Goal: Task Accomplishment & Management: Manage account settings

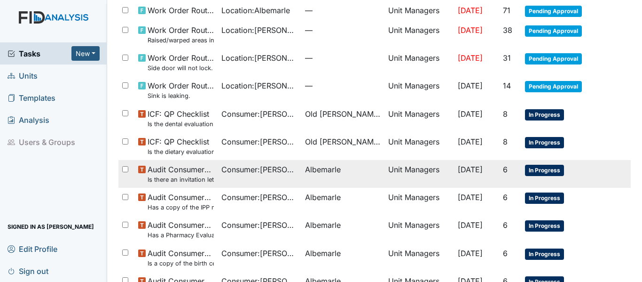
scroll to position [94, 0]
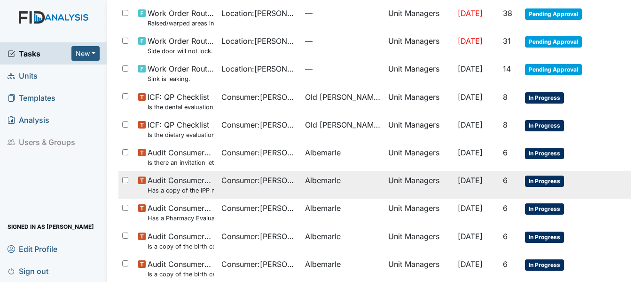
click at [232, 180] on span "Consumer : Sherrick, Richard" at bounding box center [259, 179] width 76 height 11
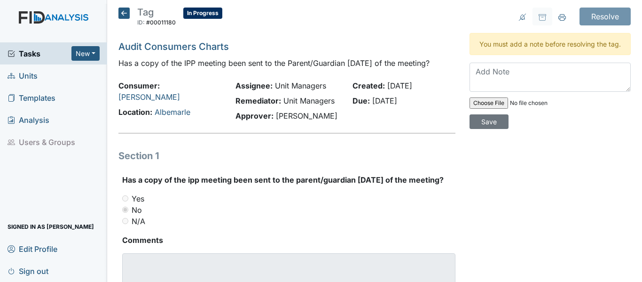
click at [126, 12] on icon at bounding box center [123, 13] width 11 height 11
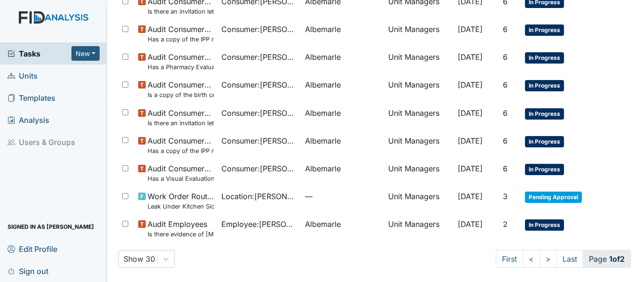
scroll to position [663, 0]
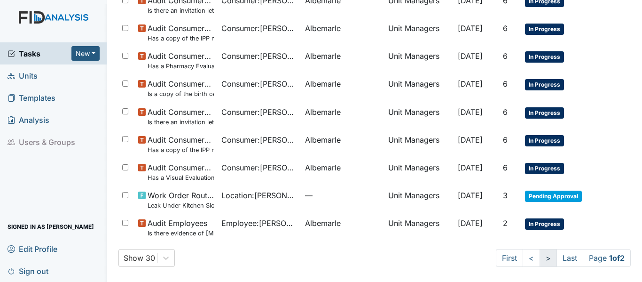
click at [540, 260] on link ">" at bounding box center [548, 258] width 17 height 18
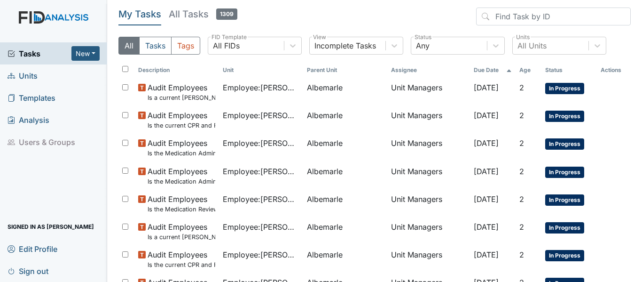
click at [31, 73] on span "Units" at bounding box center [23, 75] width 30 height 15
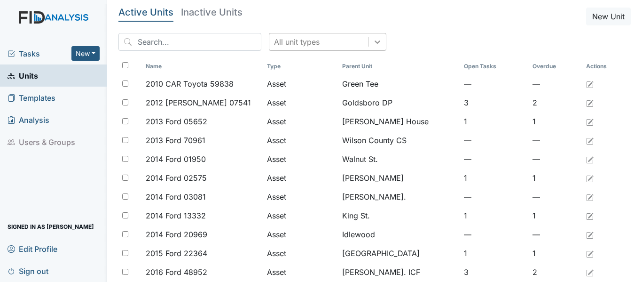
click at [369, 42] on div at bounding box center [377, 41] width 17 height 17
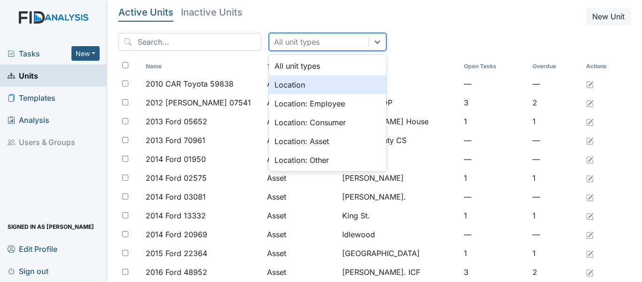
click at [279, 86] on div "Location" at bounding box center [328, 84] width 118 height 19
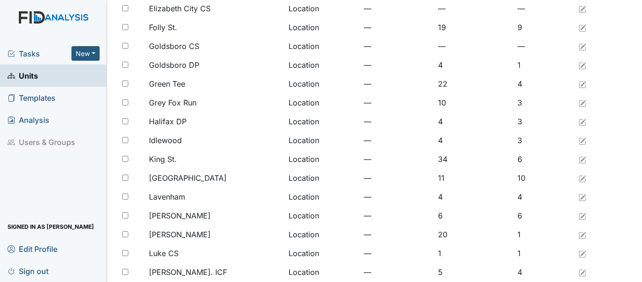
scroll to position [423, 0]
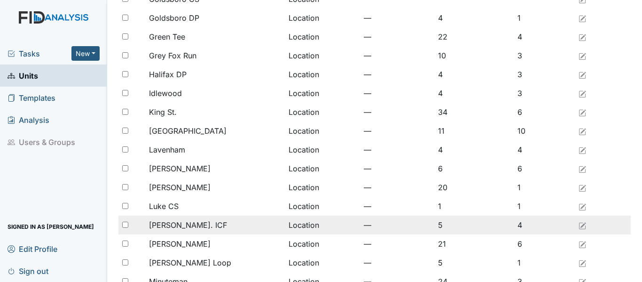
click at [188, 224] on span "[PERSON_NAME]. ICF" at bounding box center [188, 224] width 78 height 11
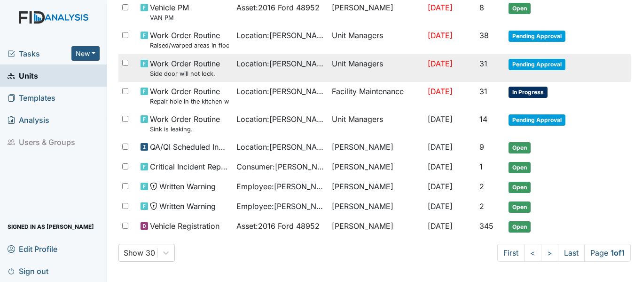
scroll to position [156, 0]
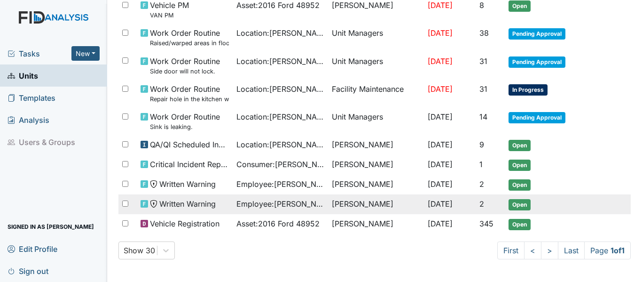
click at [256, 204] on span "Employee : [PERSON_NAME]" at bounding box center [280, 203] width 88 height 11
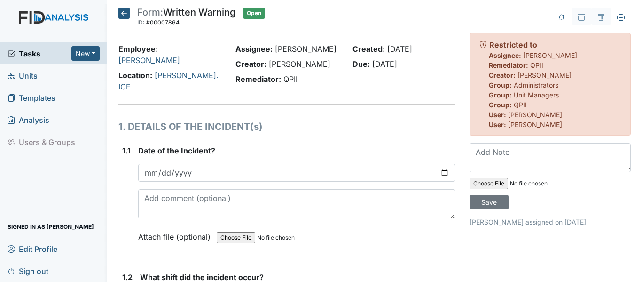
click at [122, 10] on icon at bounding box center [123, 13] width 11 height 11
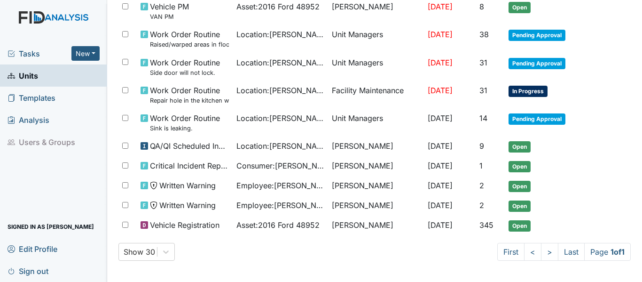
scroll to position [156, 0]
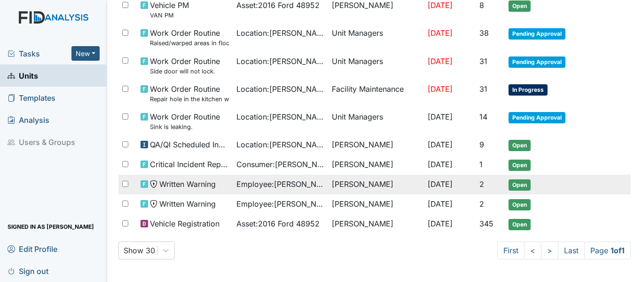
click at [293, 186] on span "Employee : Cofield, Demetris" at bounding box center [280, 183] width 88 height 11
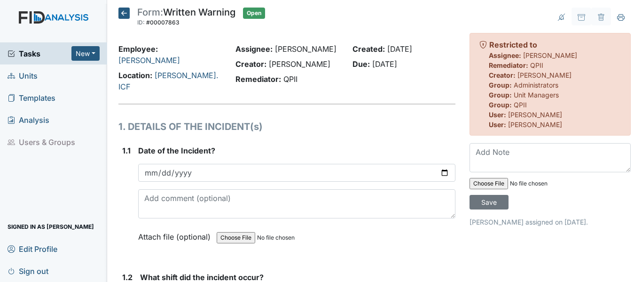
click at [125, 13] on icon at bounding box center [123, 13] width 11 height 11
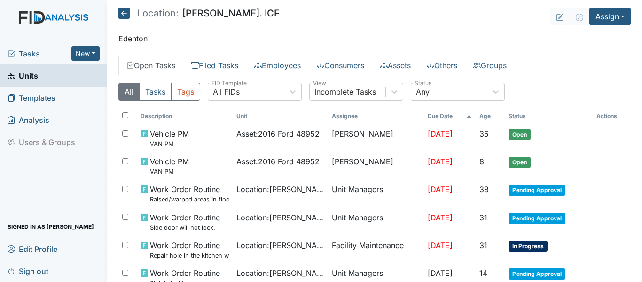
click at [24, 51] on span "Tasks" at bounding box center [40, 53] width 64 height 11
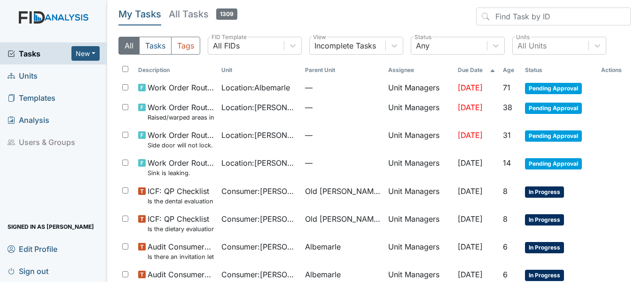
click at [26, 75] on span "Units" at bounding box center [23, 75] width 30 height 15
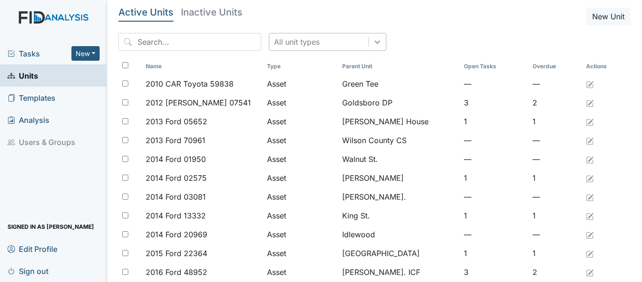
click at [369, 45] on div at bounding box center [377, 41] width 17 height 17
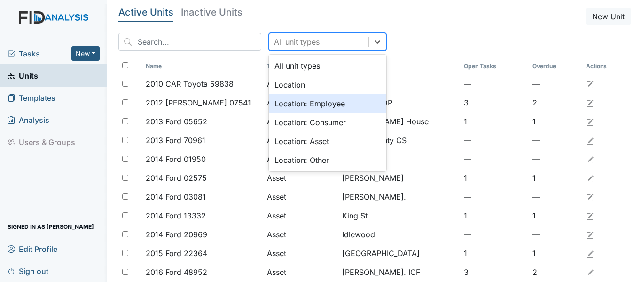
click at [299, 102] on div "Location: Employee" at bounding box center [328, 103] width 118 height 19
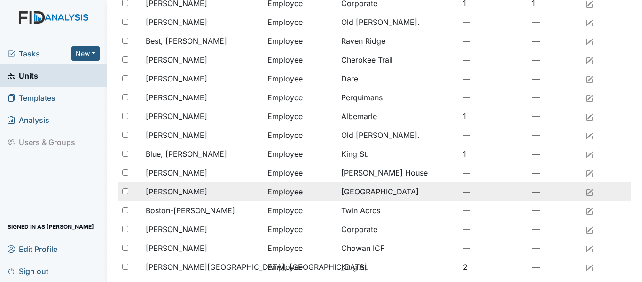
scroll to position [773, 0]
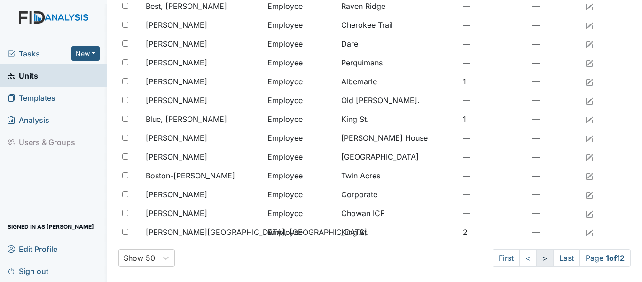
click at [536, 257] on link ">" at bounding box center [544, 258] width 17 height 18
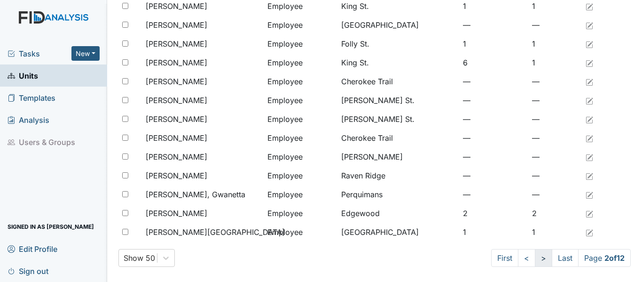
click at [535, 257] on link ">" at bounding box center [543, 258] width 17 height 18
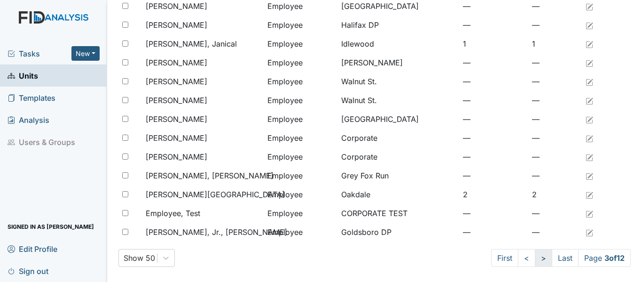
click at [535, 257] on link ">" at bounding box center [543, 258] width 17 height 18
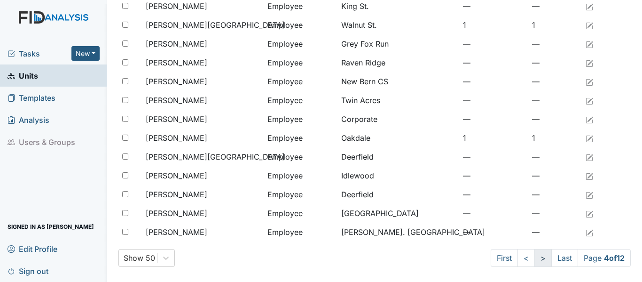
click at [535, 257] on link ">" at bounding box center [542, 258] width 17 height 18
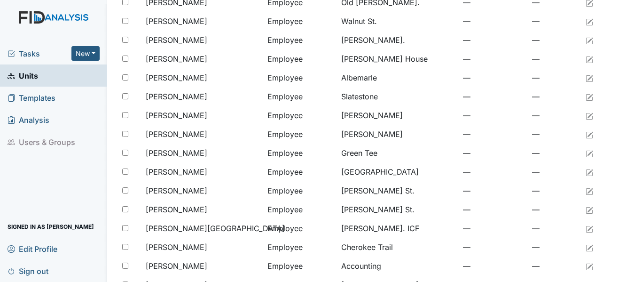
scroll to position [585, 0]
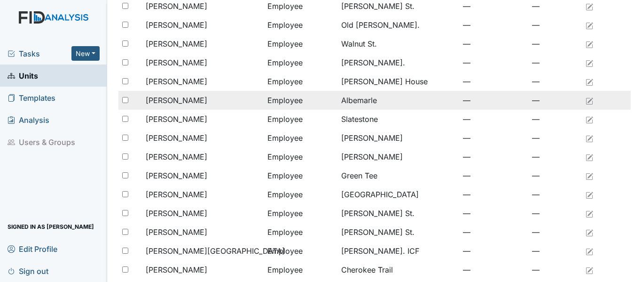
click at [198, 99] on div "Howell, Izetta" at bounding box center [203, 99] width 114 height 11
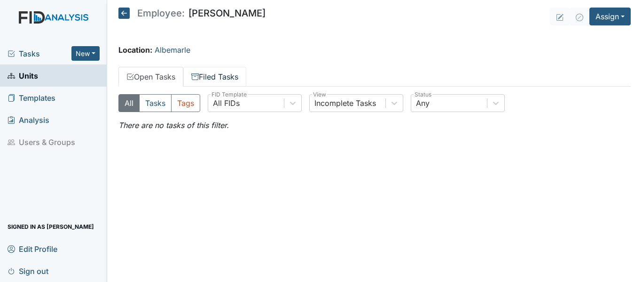
click at [221, 76] on link "Filed Tasks" at bounding box center [214, 77] width 63 height 20
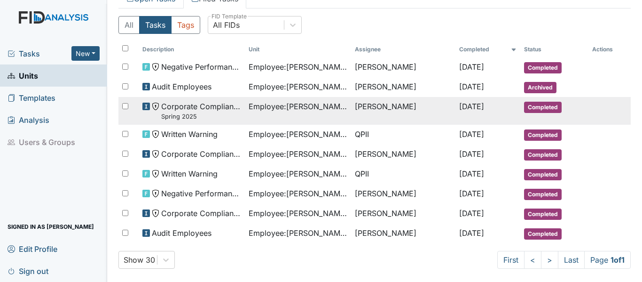
scroll to position [87, 0]
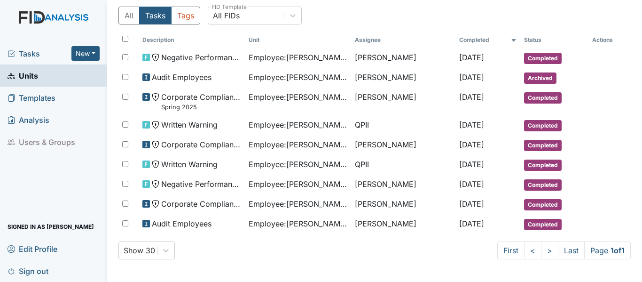
click at [25, 51] on span "Tasks" at bounding box center [40, 53] width 64 height 11
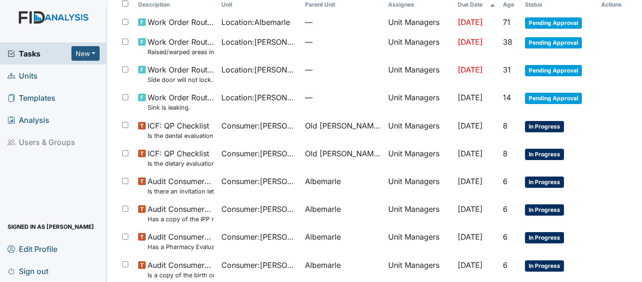
scroll to position [47, 0]
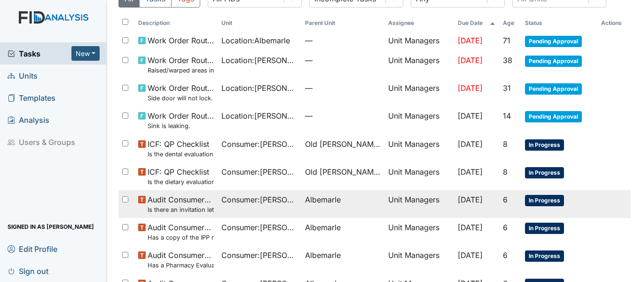
click at [276, 197] on span "Consumer : [PERSON_NAME]" at bounding box center [259, 199] width 76 height 11
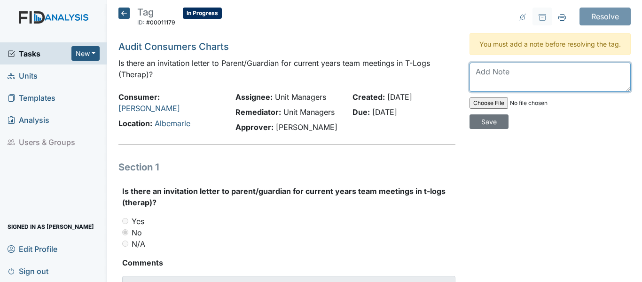
click at [480, 83] on textarea at bounding box center [550, 77] width 161 height 29
click at [471, 80] on textarea "maile" at bounding box center [550, 77] width 161 height 29
click at [493, 80] on textarea "T-log entered 5/1/25 states it was mailed on 5/1/25" at bounding box center [550, 77] width 161 height 29
type textarea "T-log entry states it was mailed on 5/1/25"
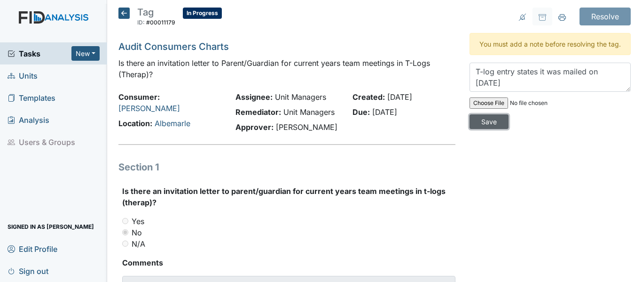
click at [486, 129] on input "Save" at bounding box center [489, 121] width 39 height 15
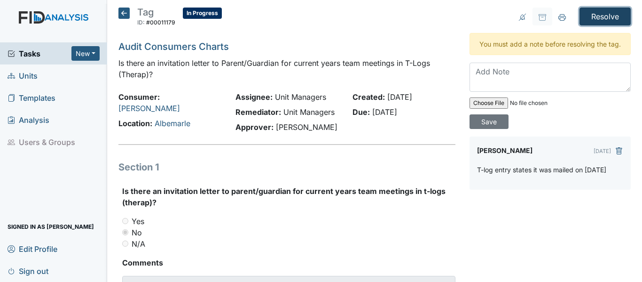
click at [587, 16] on input "Resolve" at bounding box center [605, 17] width 51 height 18
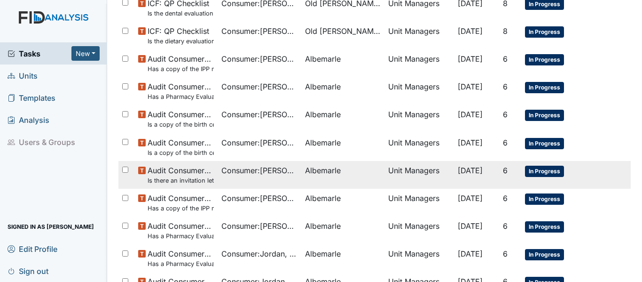
scroll to position [235, 0]
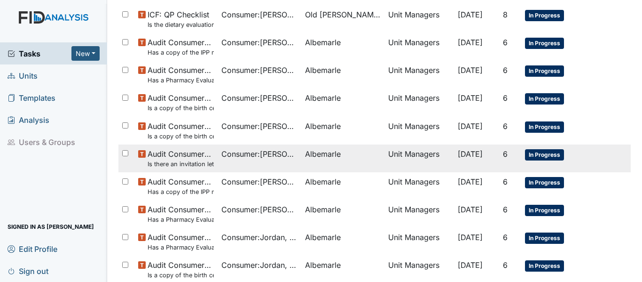
click at [247, 159] on span "Consumer : Louther, Lamar" at bounding box center [259, 153] width 76 height 11
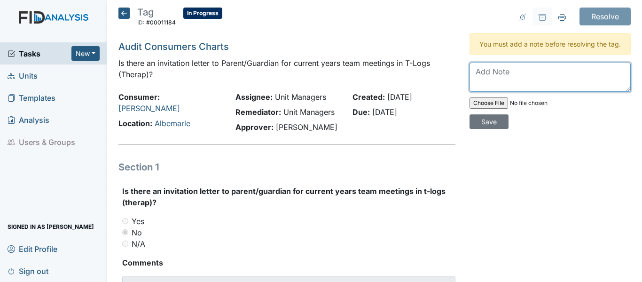
click at [495, 79] on textarea at bounding box center [550, 77] width 161 height 29
type textarea "T-log entry states it was mailed on 3/3/25"
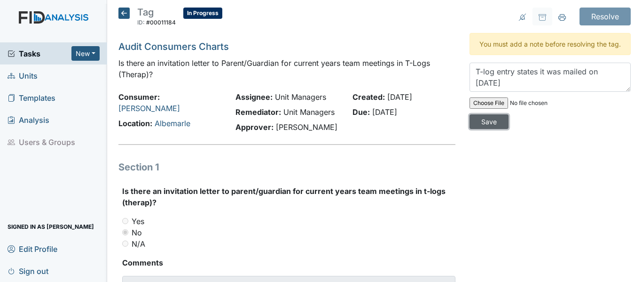
click at [483, 129] on input "Save" at bounding box center [489, 121] width 39 height 15
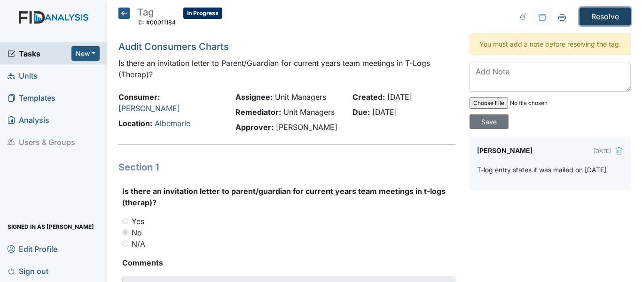
click at [592, 16] on input "Resolve" at bounding box center [605, 17] width 51 height 18
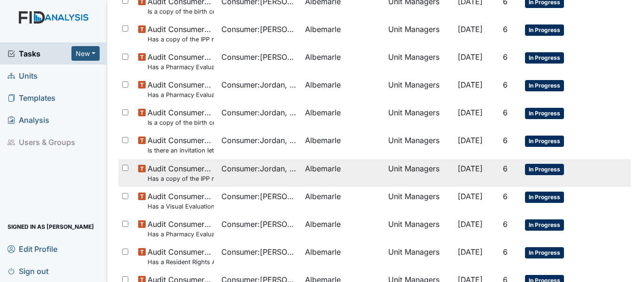
scroll to position [376, 0]
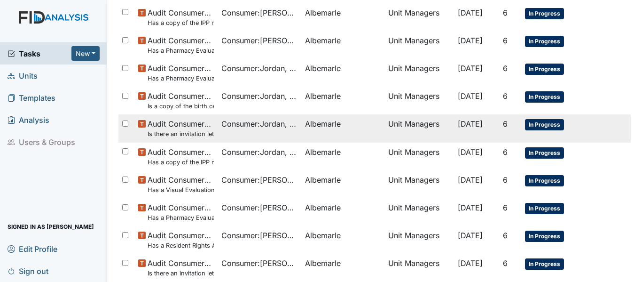
click at [269, 126] on span "Consumer : Jordan, Adonis" at bounding box center [259, 123] width 76 height 11
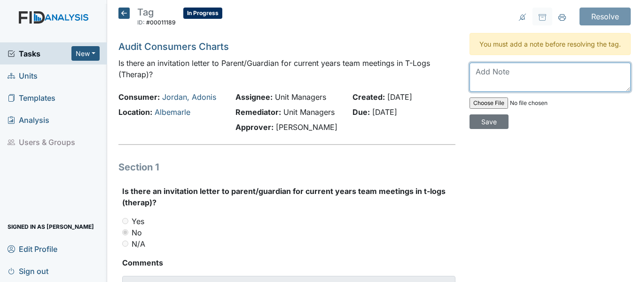
click at [471, 84] on textarea at bounding box center [550, 77] width 161 height 29
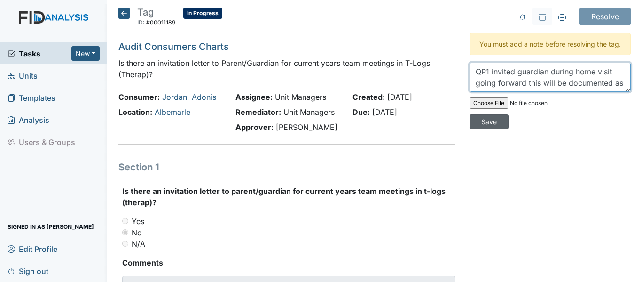
type textarea "QP1 invited guardian during home visit going forward this will be documented as…"
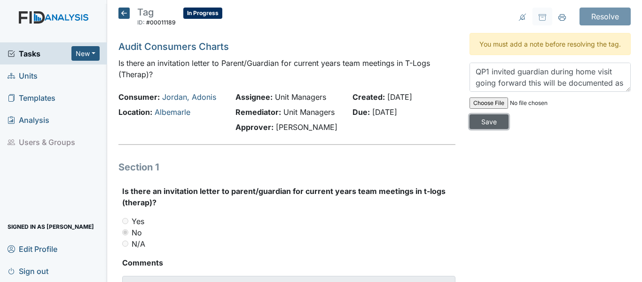
click at [474, 129] on input "Save" at bounding box center [489, 121] width 39 height 15
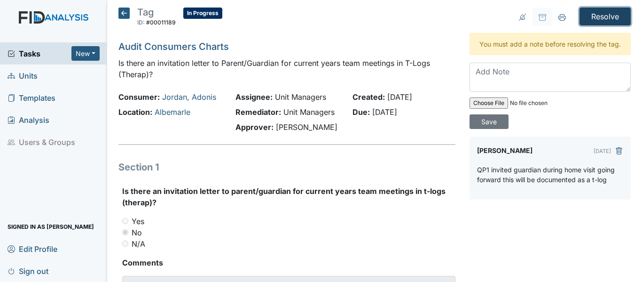
click at [581, 13] on input "Resolve" at bounding box center [605, 17] width 51 height 18
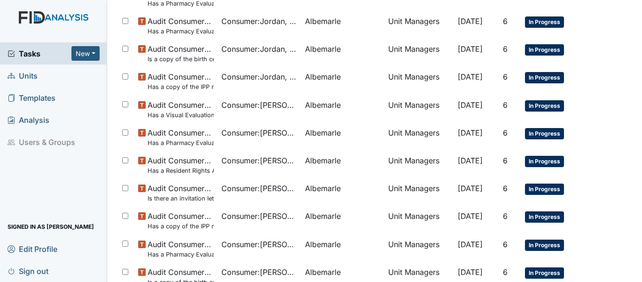
scroll to position [517, 0]
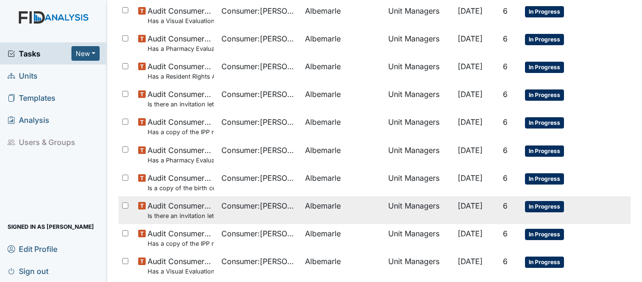
click at [280, 206] on span "Consumer : [PERSON_NAME]" at bounding box center [259, 205] width 76 height 11
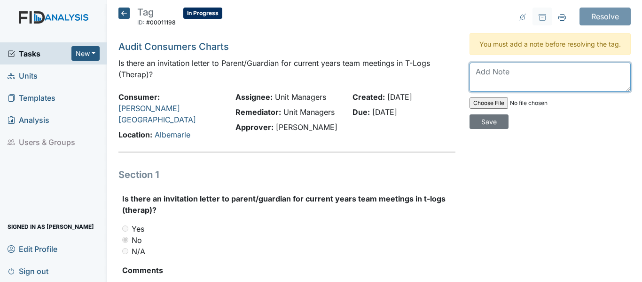
click at [502, 78] on textarea at bounding box center [550, 77] width 161 height 29
type textarea "t-log entry states it was mailed on 3/3/25"
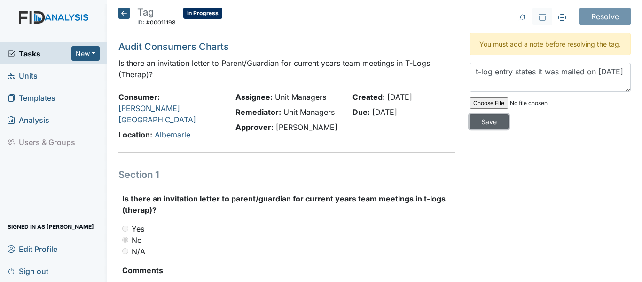
click at [473, 129] on input "Save" at bounding box center [489, 121] width 39 height 15
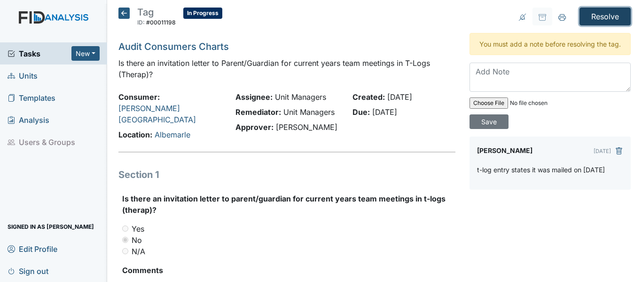
click at [594, 18] on input "Resolve" at bounding box center [605, 17] width 51 height 18
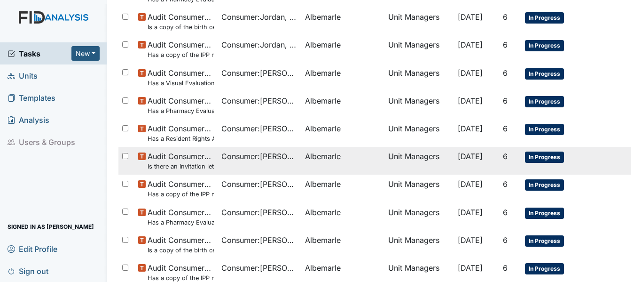
scroll to position [470, 0]
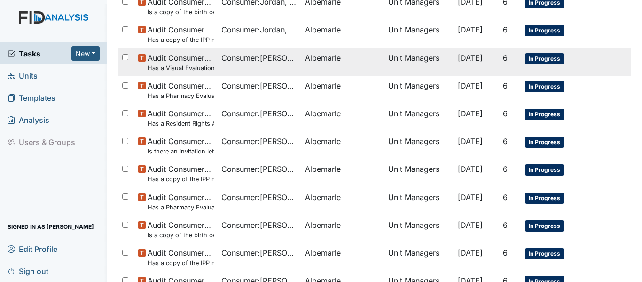
click at [203, 59] on span "Audit Consumers Charts Has a Visual Evaluation been completed and recommendatio…" at bounding box center [181, 62] width 66 height 20
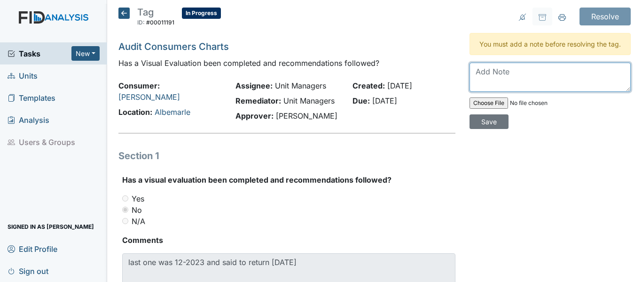
click at [475, 80] on textarea at bounding box center [550, 77] width 161 height 29
type textarea "updated vision form has a 2 year return he will return December of 2025"
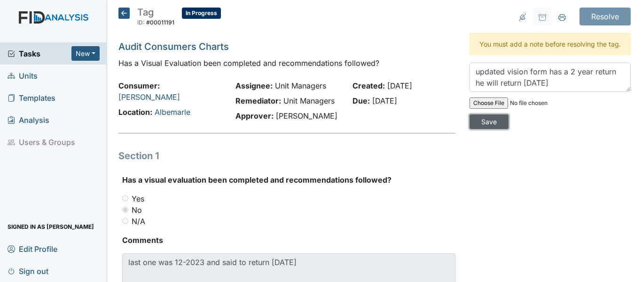
click at [484, 129] on input "Save" at bounding box center [489, 121] width 39 height 15
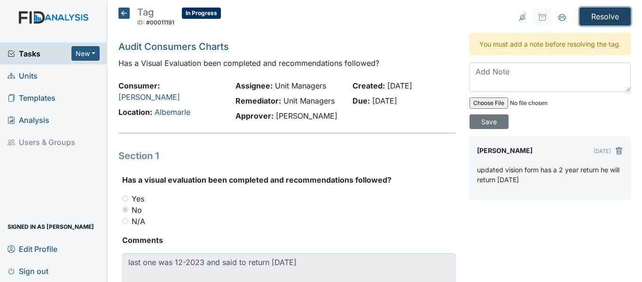
click at [589, 14] on input "Resolve" at bounding box center [605, 17] width 51 height 18
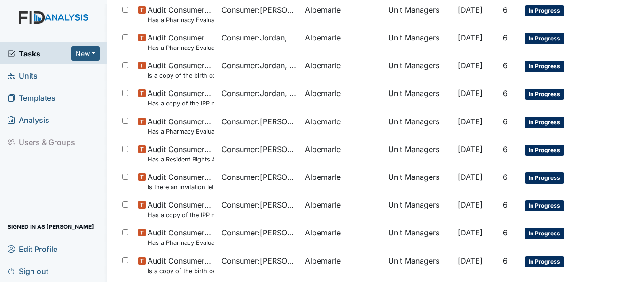
scroll to position [423, 0]
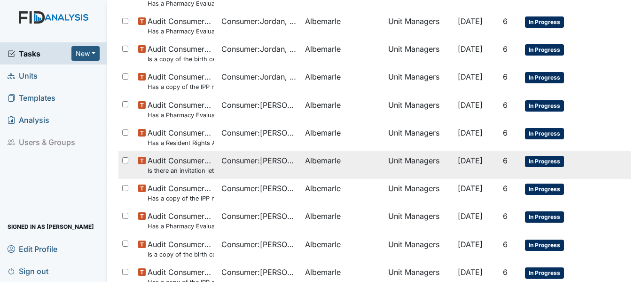
click at [221, 159] on span "Consumer : [PERSON_NAME]" at bounding box center [259, 160] width 76 height 11
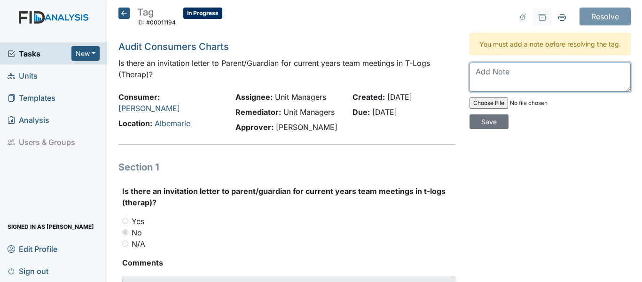
click at [497, 81] on textarea at bounding box center [550, 77] width 161 height 29
type textarea "t-log states it was mailed 3/3/25"
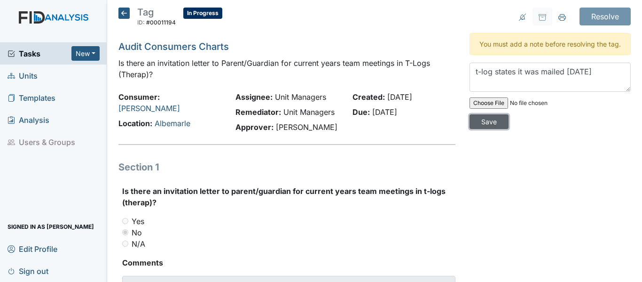
click at [489, 129] on input "Save" at bounding box center [489, 121] width 39 height 15
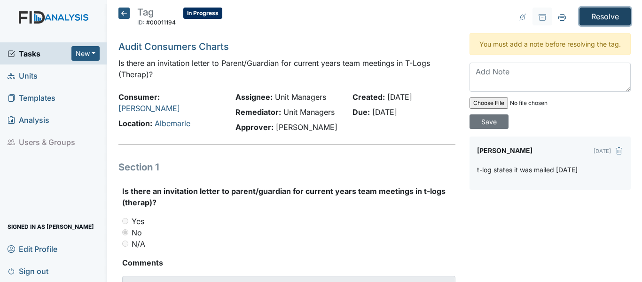
click at [607, 13] on input "Resolve" at bounding box center [605, 17] width 51 height 18
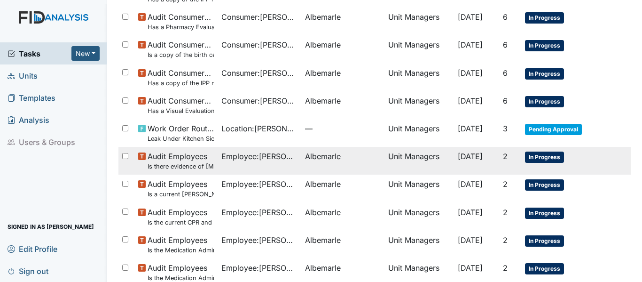
scroll to position [611, 0]
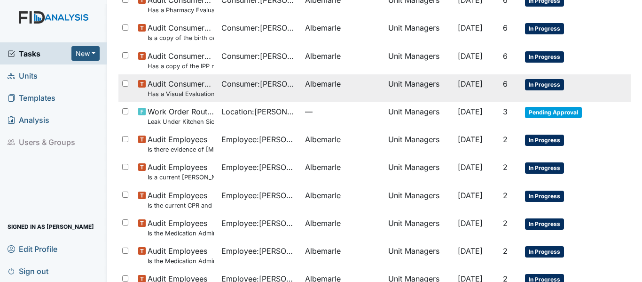
click at [239, 88] on span "Consumer : Jones, Linwood" at bounding box center [259, 83] width 76 height 11
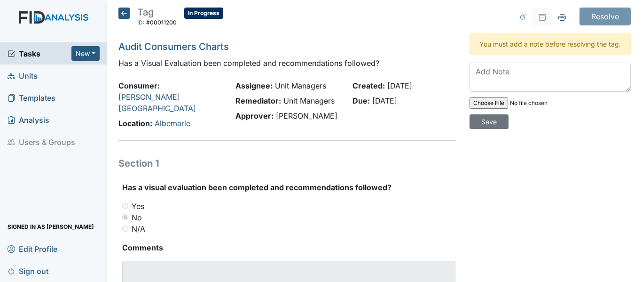
click at [122, 14] on icon at bounding box center [123, 13] width 11 height 11
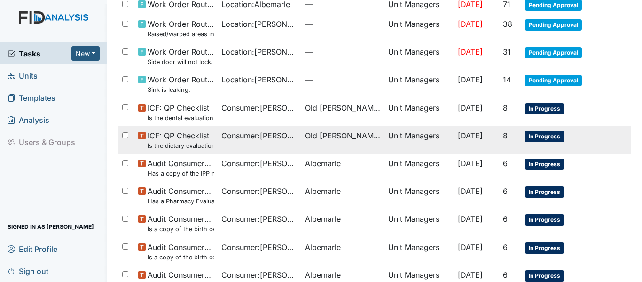
scroll to position [94, 0]
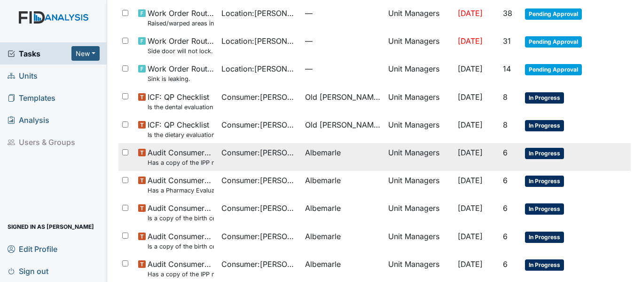
click at [253, 157] on span "Consumer : Sherrick, Richard" at bounding box center [259, 152] width 76 height 11
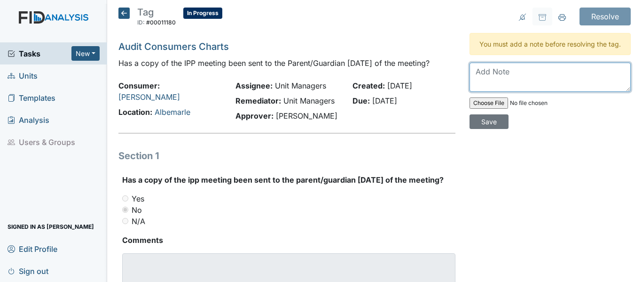
click at [497, 77] on textarea at bounding box center [550, 77] width 161 height 29
click at [544, 83] on textarea "IPP sent to guardian it is attached to My life plan" at bounding box center [550, 77] width 161 height 29
click at [546, 84] on textarea "IPP sent to guardian 1/15/25 it is attached to My life plan" at bounding box center [550, 77] width 161 height 29
type textarea "IPP sent to guardian 11/15/25 it is attached to My life plan"
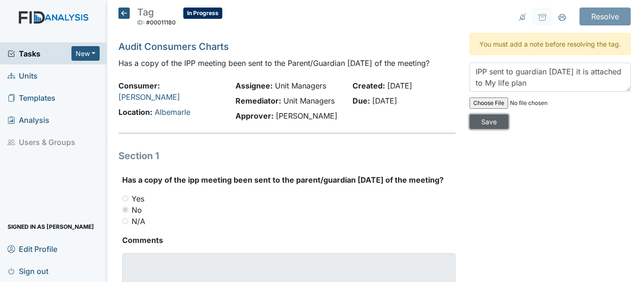
click at [486, 129] on input "Save" at bounding box center [489, 121] width 39 height 15
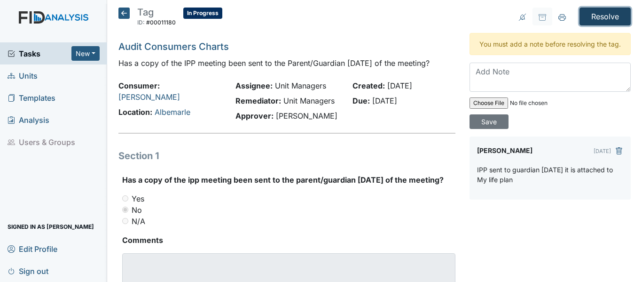
click at [588, 13] on input "Resolve" at bounding box center [605, 17] width 51 height 18
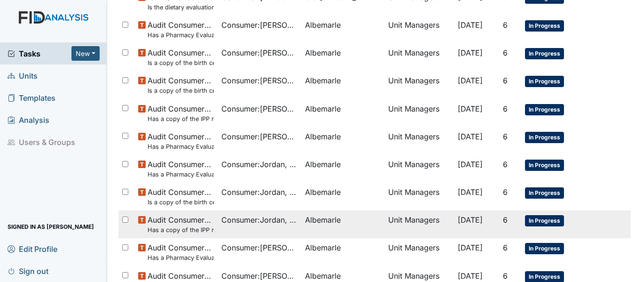
scroll to position [282, 0]
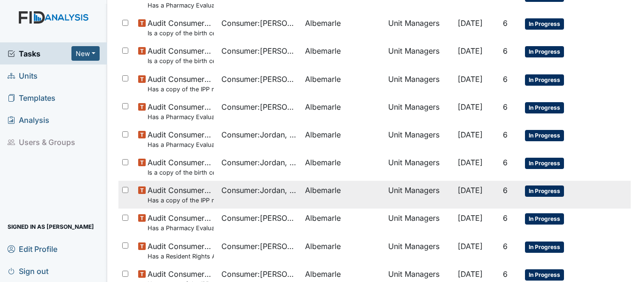
click at [230, 196] on td "Consumer : Jordan, Adonis" at bounding box center [259, 194] width 83 height 28
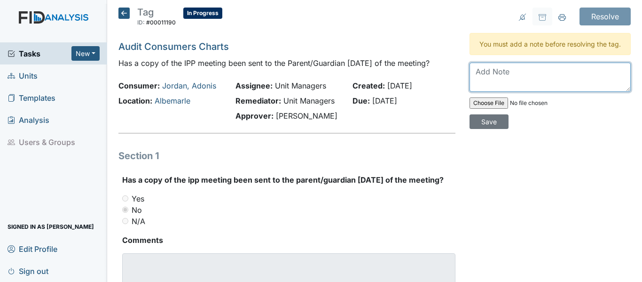
click at [494, 82] on textarea at bounding box center [550, 77] width 161 height 29
type textarea "Attached to my life plan sent [DATE]"
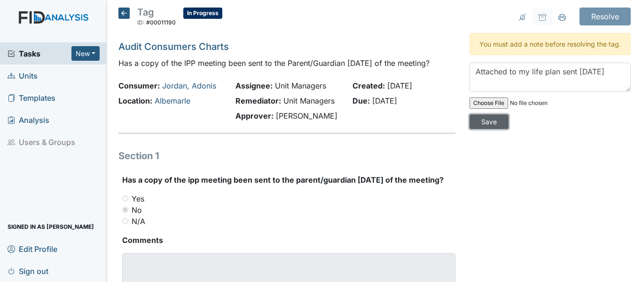
click at [483, 129] on input "Save" at bounding box center [489, 121] width 39 height 15
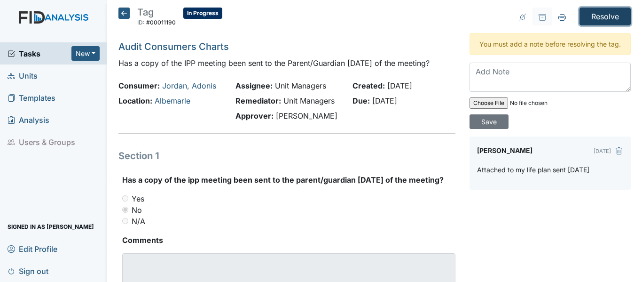
click at [580, 14] on input "Resolve" at bounding box center [605, 17] width 51 height 18
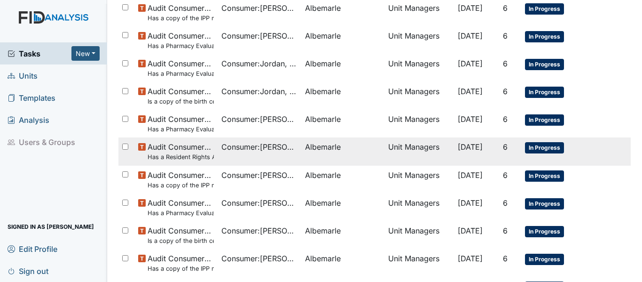
scroll to position [376, 0]
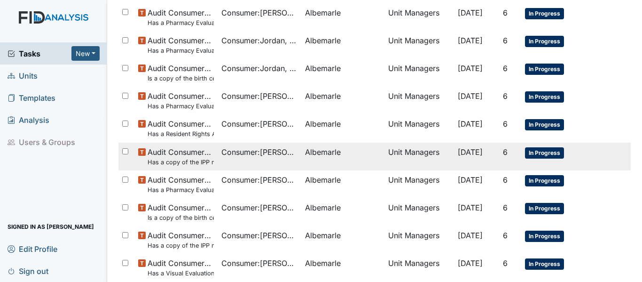
click at [213, 156] on td "Audit Consumers Charts Has a copy of the IPP meeting been sent to the Parent/Gu…" at bounding box center [175, 156] width 83 height 28
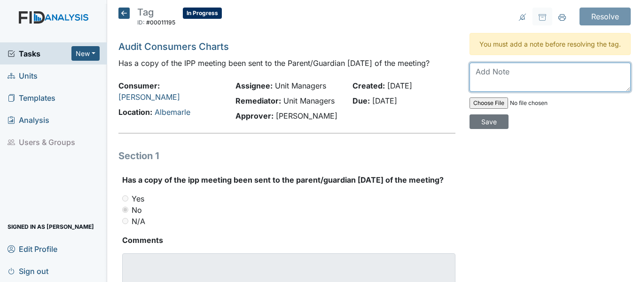
click at [475, 86] on textarea at bounding box center [550, 77] width 161 height 29
type textarea "attached to my life plan sent 2/18/25"
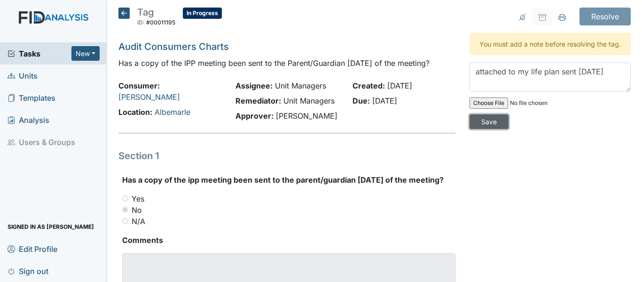
click at [495, 129] on input "Save" at bounding box center [489, 121] width 39 height 15
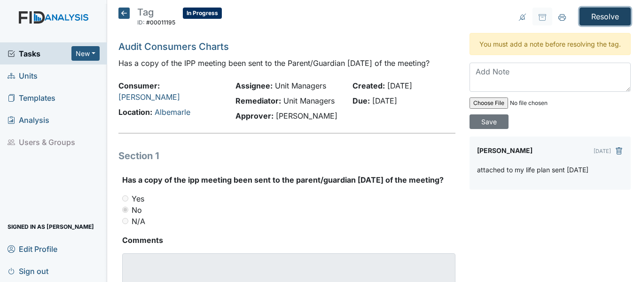
click at [584, 20] on input "Resolve" at bounding box center [605, 17] width 51 height 18
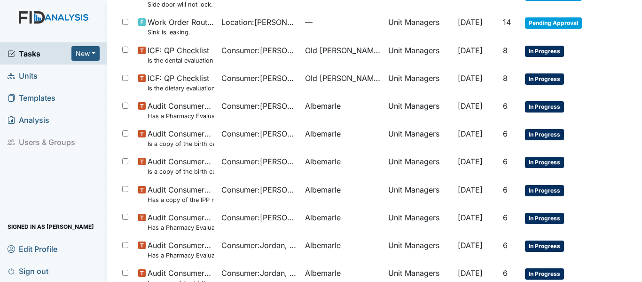
scroll to position [188, 0]
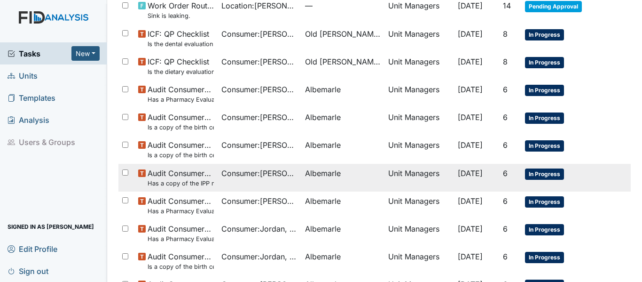
click at [202, 180] on small "Has a copy of the IPP meeting been sent to the Parent/Guardian [DATE] of the me…" at bounding box center [181, 183] width 66 height 9
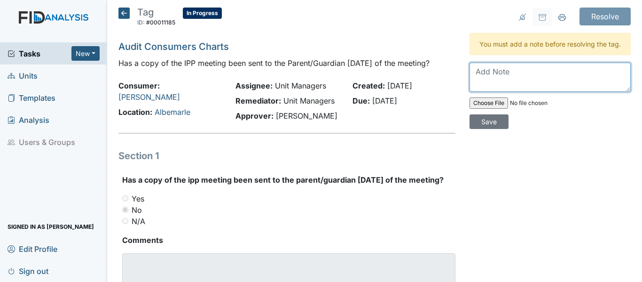
click at [506, 81] on textarea at bounding box center [550, 77] width 161 height 29
type textarea "attached to my life plan sent [DATE]"
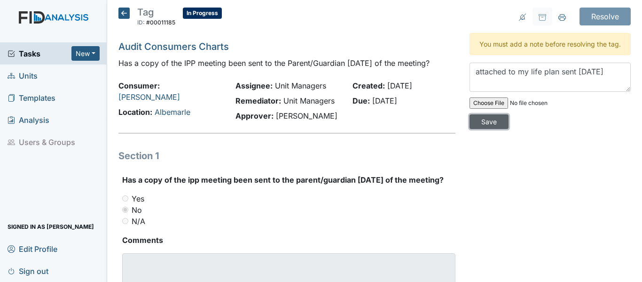
click at [487, 129] on input "Save" at bounding box center [489, 121] width 39 height 15
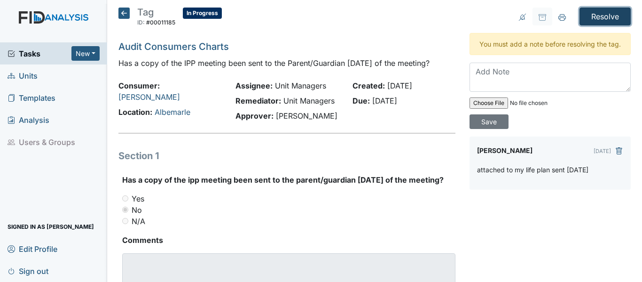
click at [588, 13] on input "Resolve" at bounding box center [605, 17] width 51 height 18
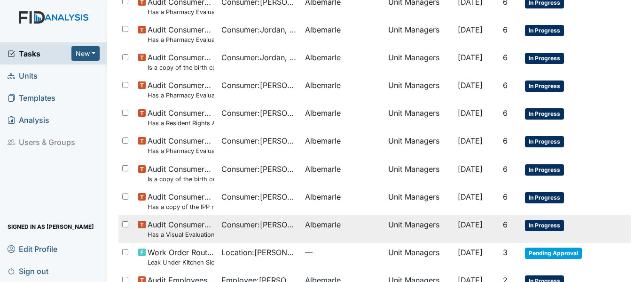
scroll to position [376, 0]
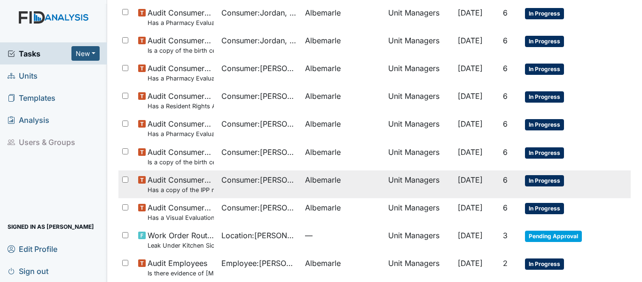
click at [193, 183] on span "Audit Consumers Charts Has a copy of the IPP meeting been sent to the Parent/Gu…" at bounding box center [181, 184] width 66 height 20
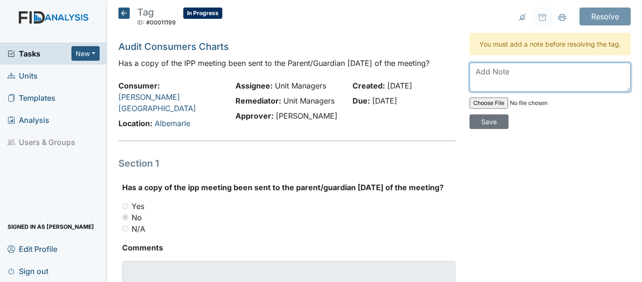
click at [504, 78] on textarea at bounding box center [550, 77] width 161 height 29
type textarea "attached to my life plan sent 12/6/24"
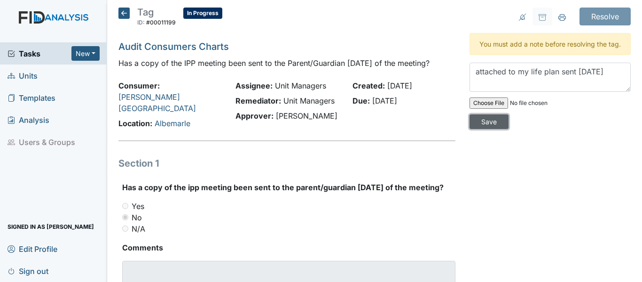
click at [488, 129] on input "Save" at bounding box center [489, 121] width 39 height 15
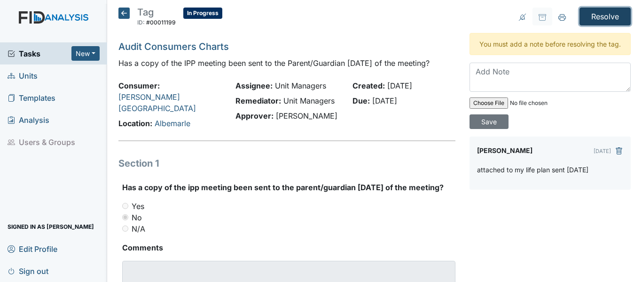
click at [580, 12] on input "Resolve" at bounding box center [605, 17] width 51 height 18
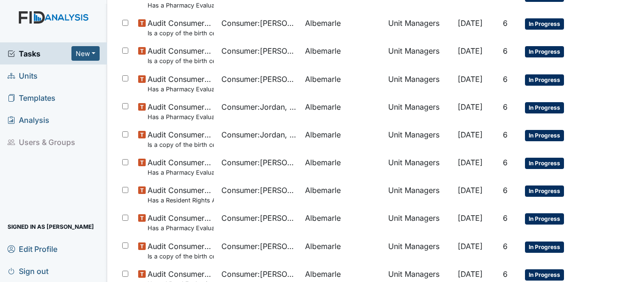
scroll to position [376, 0]
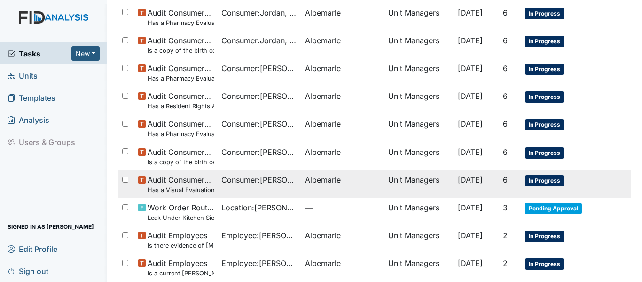
click at [229, 182] on span "Consumer : Jones, Linwood" at bounding box center [259, 179] width 76 height 11
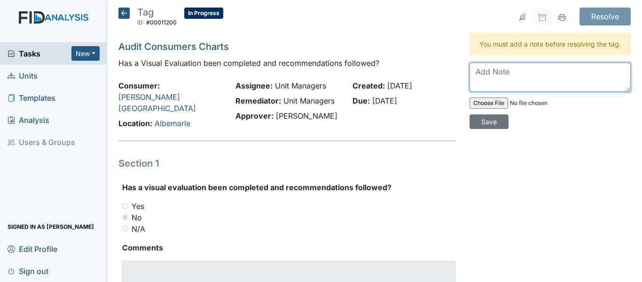
click at [532, 86] on textarea at bounding box center [550, 77] width 161 height 29
click at [606, 82] on textarea "completed [DATE] 2 year follow up. wil get nurse to upload" at bounding box center [550, 77] width 161 height 29
type textarea "completed [DATE] 2 year follow up. [PERSON_NAME] get nurse to upload"
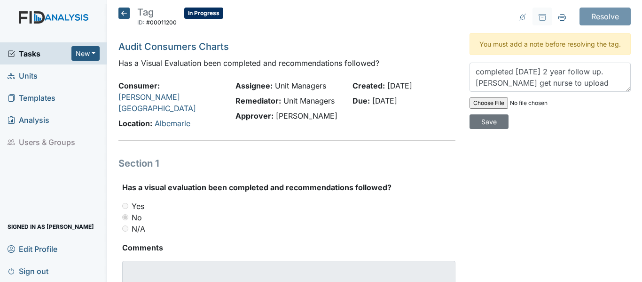
click at [503, 128] on div "completed 5/14/24 2 year follow up. wlil get nurse to upload Save" at bounding box center [550, 96] width 161 height 66
click at [494, 129] on input "Save" at bounding box center [489, 121] width 39 height 15
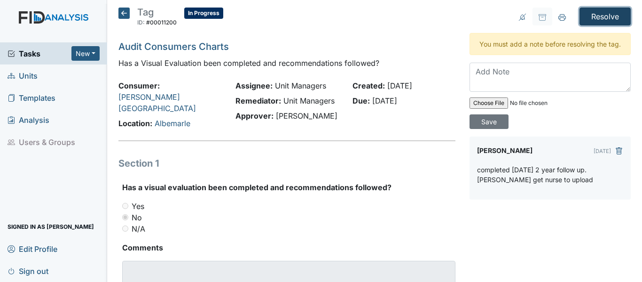
click at [588, 15] on input "Resolve" at bounding box center [605, 17] width 51 height 18
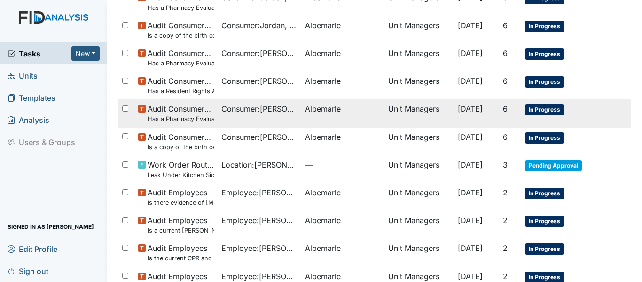
scroll to position [423, 0]
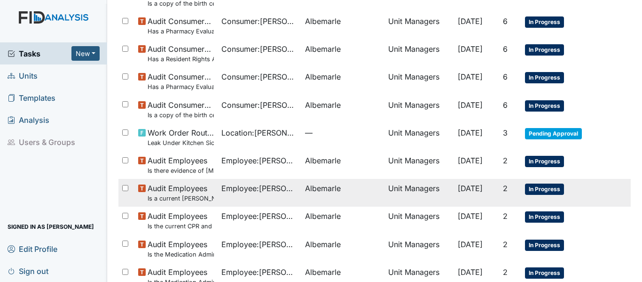
click at [278, 186] on span "Employee : [PERSON_NAME]" at bounding box center [259, 187] width 76 height 11
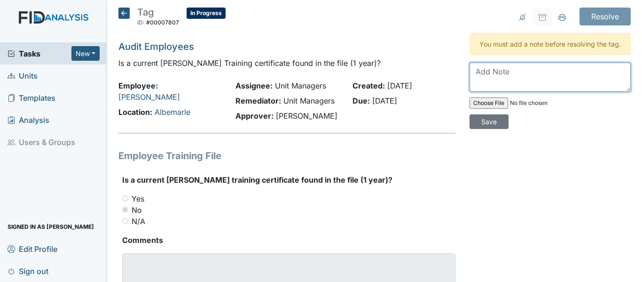
click at [498, 87] on textarea at bounding box center [550, 77] width 161 height 29
type textarea "s"
type textarea "new employee training will occur in 90 days"
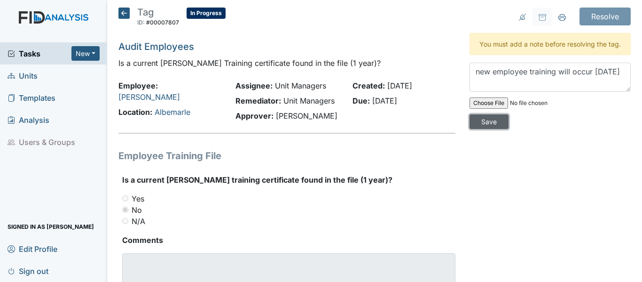
click at [479, 127] on input "Save" at bounding box center [489, 121] width 39 height 15
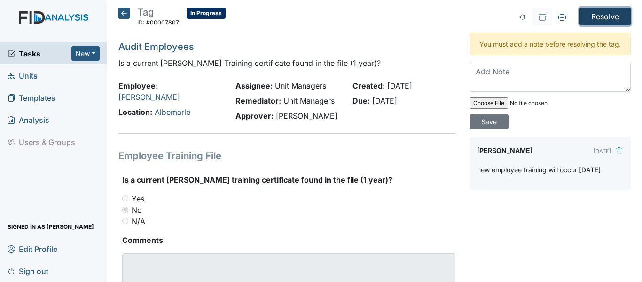
click at [589, 14] on input "Resolve" at bounding box center [605, 17] width 51 height 18
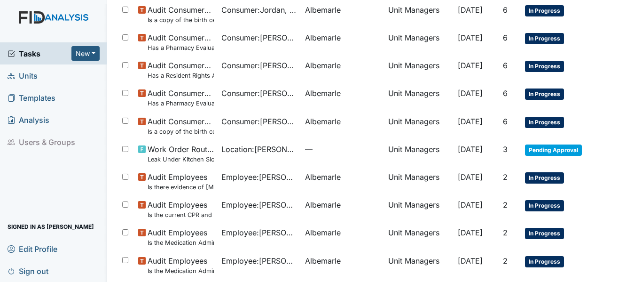
scroll to position [423, 0]
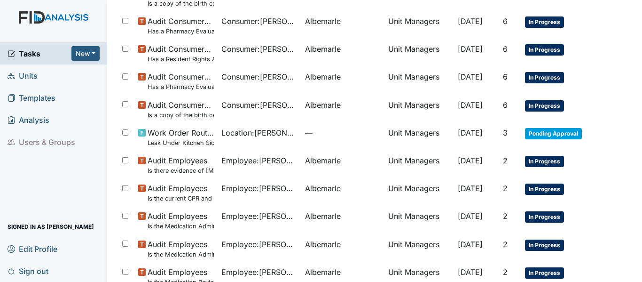
click at [292, 171] on tbody "Work Order Routine Location : Albemarle — Unit Managers Jul 3, 2025 71 Pending …" at bounding box center [374, 99] width 512 height 826
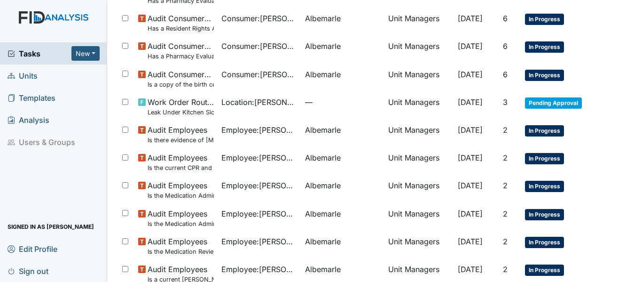
scroll to position [470, 0]
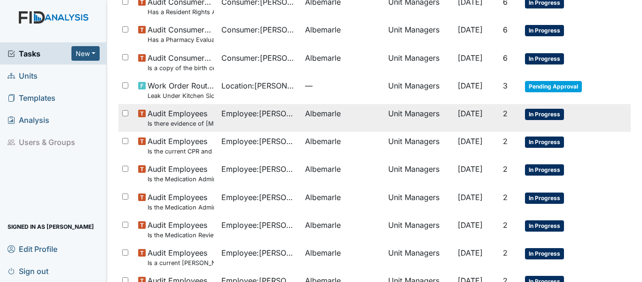
click at [275, 119] on td "Employee : Johnson, Carolyn" at bounding box center [259, 118] width 83 height 28
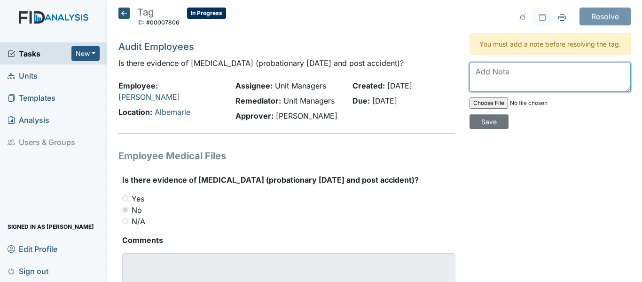
click at [486, 86] on textarea at bounding box center [550, 77] width 161 height 29
click at [541, 82] on textarea "new employee will rceive in 90 days" at bounding box center [550, 77] width 161 height 29
type textarea "new employee will receive in 90 days"
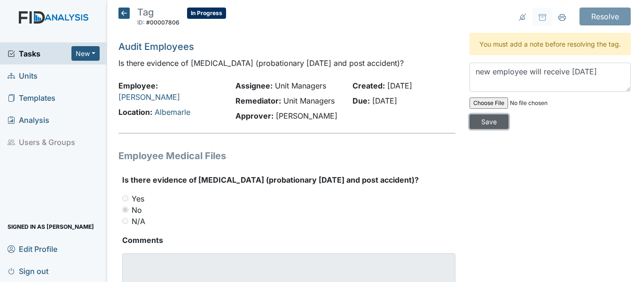
click at [491, 129] on input "Save" at bounding box center [489, 121] width 39 height 15
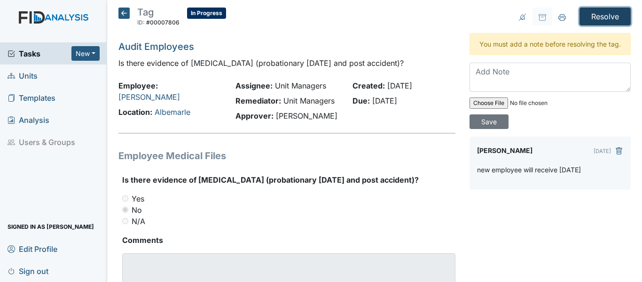
click at [582, 16] on input "Resolve" at bounding box center [605, 17] width 51 height 18
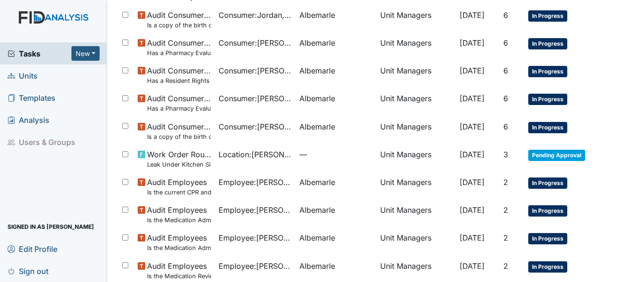
scroll to position [423, 0]
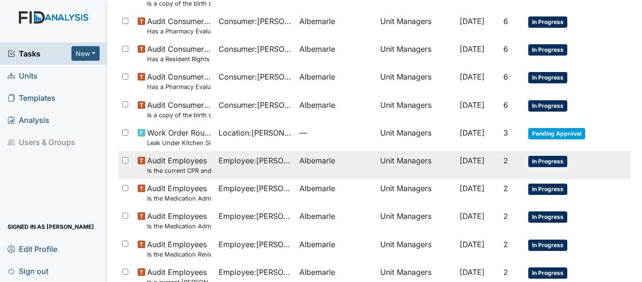
click at [265, 165] on span "Employee : [PERSON_NAME]" at bounding box center [255, 160] width 73 height 11
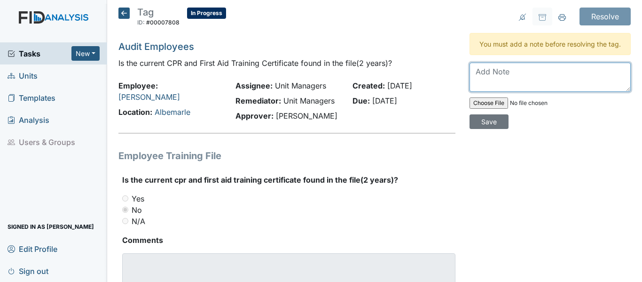
click at [501, 86] on textarea at bounding box center [550, 77] width 161 height 29
type textarea "new employee will receive in 90 days"
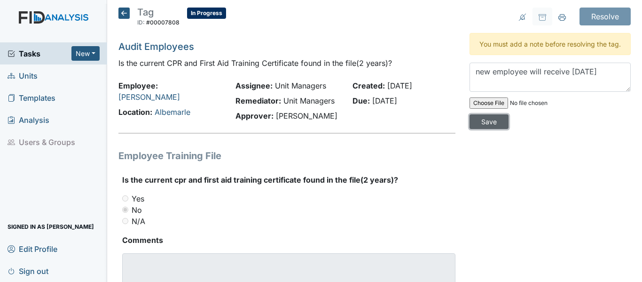
click at [486, 129] on input "Save" at bounding box center [489, 121] width 39 height 15
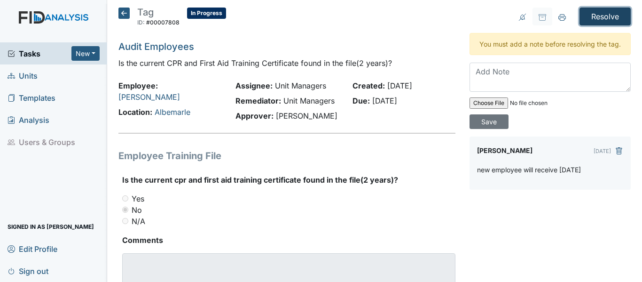
click at [581, 17] on input "Resolve" at bounding box center [605, 17] width 51 height 18
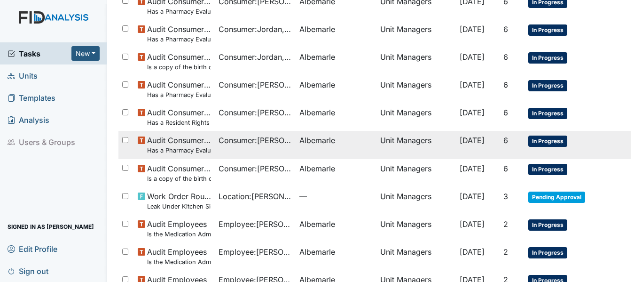
scroll to position [376, 0]
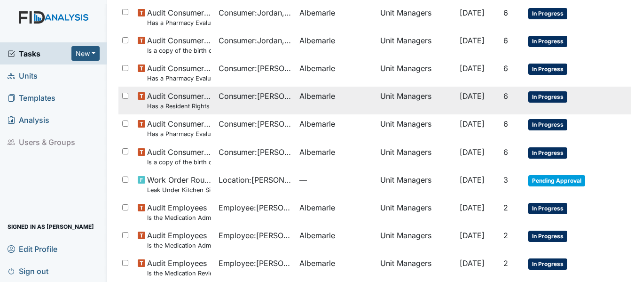
click at [270, 97] on span "Consumer : Farmer, Alan" at bounding box center [255, 95] width 73 height 11
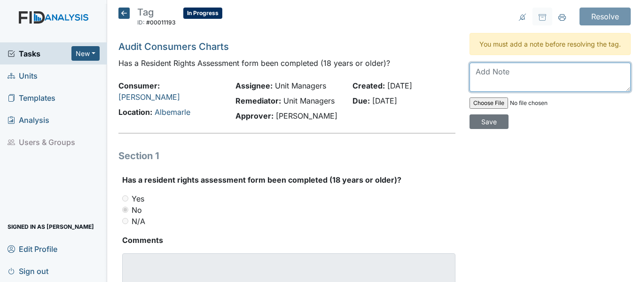
click at [512, 84] on textarea at bounding box center [550, 77] width 161 height 29
type textarea "Vice president will complete"
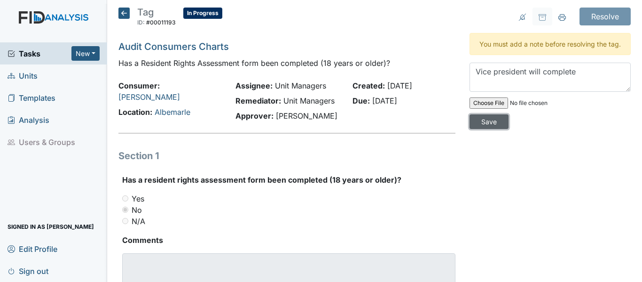
click at [485, 129] on input "Save" at bounding box center [489, 121] width 39 height 15
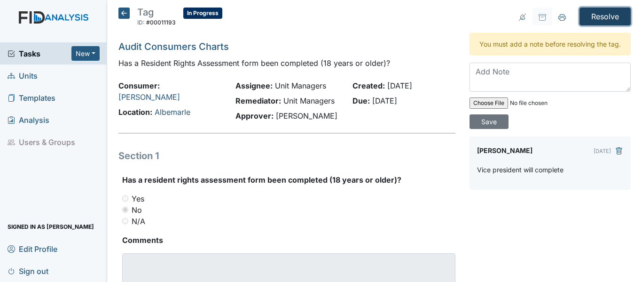
click at [595, 17] on input "Resolve" at bounding box center [605, 17] width 51 height 18
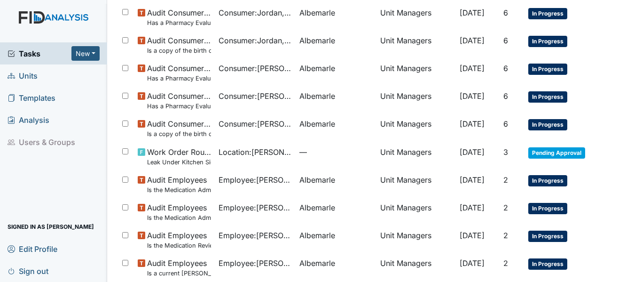
scroll to position [470, 0]
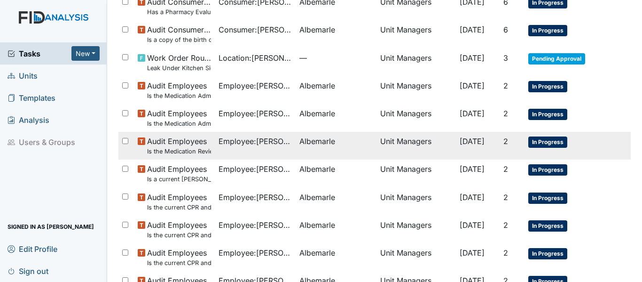
click at [215, 141] on td "Employee : Johnson, Carolyn" at bounding box center [255, 146] width 81 height 28
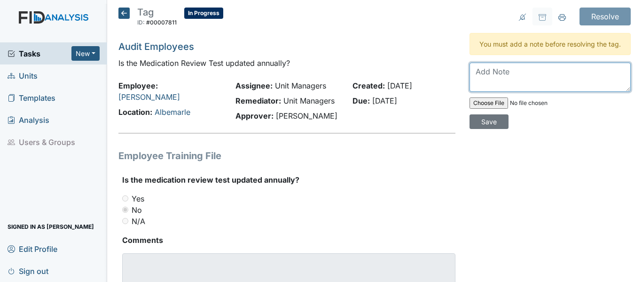
click at [486, 83] on textarea at bounding box center [550, 77] width 161 height 29
type textarea "new employee not certified yet still within 90 days"
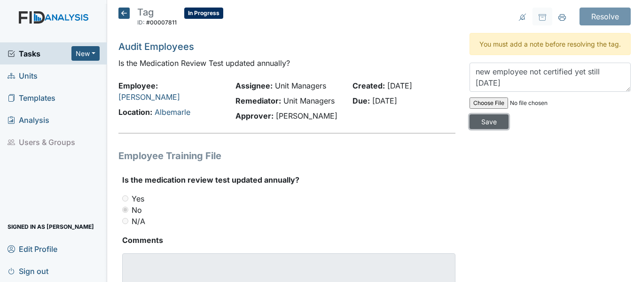
click at [491, 129] on input "Save" at bounding box center [489, 121] width 39 height 15
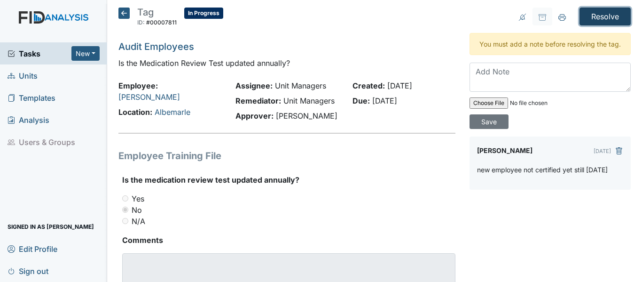
click at [587, 14] on input "Resolve" at bounding box center [605, 17] width 51 height 18
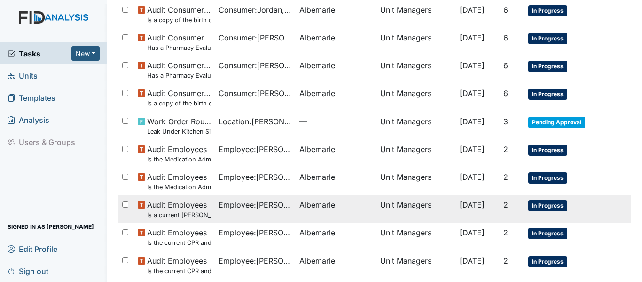
scroll to position [423, 0]
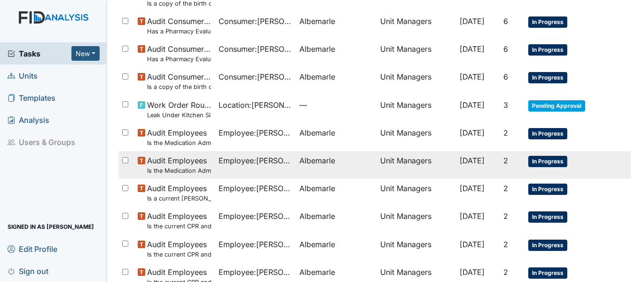
click at [215, 167] on td "Employee : Johnson, Carolyn" at bounding box center [255, 165] width 81 height 28
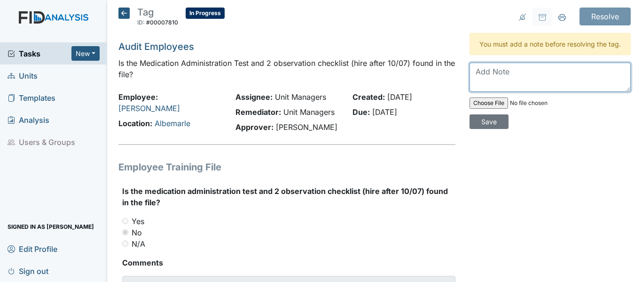
click at [490, 89] on textarea at bounding box center [550, 77] width 161 height 29
type textarea "new employee still within 90 days"
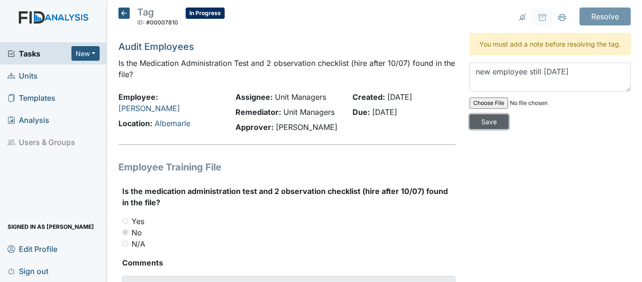
click at [487, 129] on input "Save" at bounding box center [489, 121] width 39 height 15
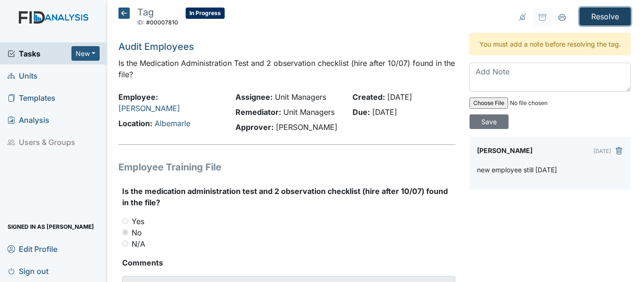
click at [593, 20] on input "Resolve" at bounding box center [605, 17] width 51 height 18
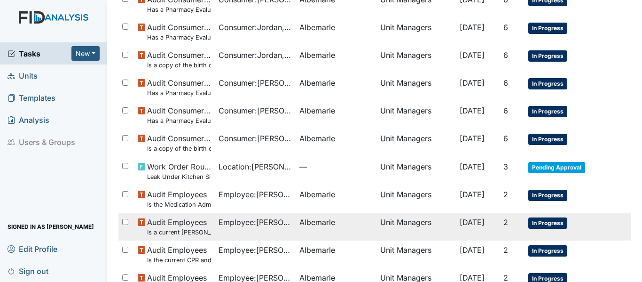
scroll to position [376, 0]
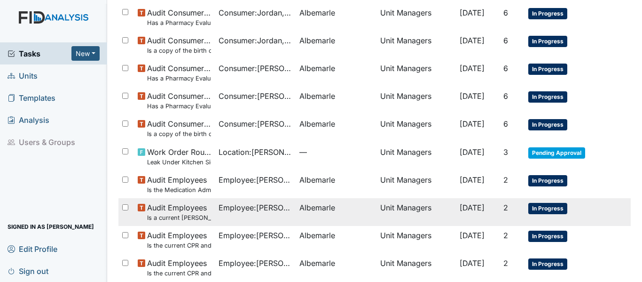
click at [261, 205] on span "Employee : [PERSON_NAME]" at bounding box center [255, 207] width 73 height 11
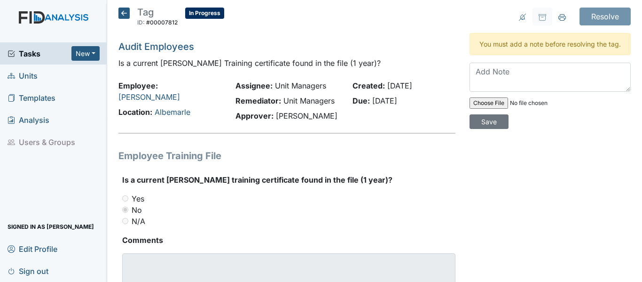
click at [123, 13] on icon at bounding box center [123, 13] width 11 height 11
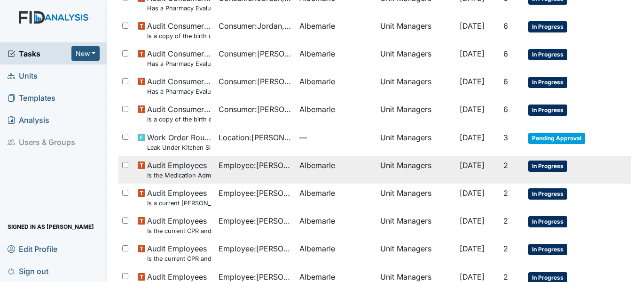
scroll to position [376, 0]
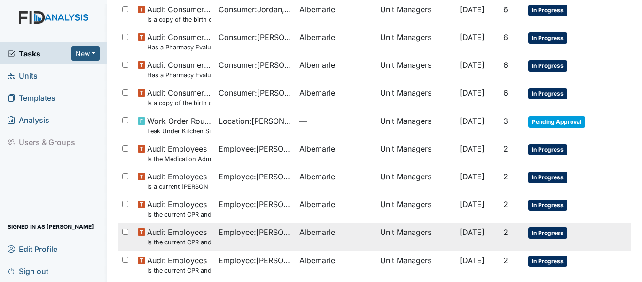
click at [267, 234] on span "Employee : Blount, Annie" at bounding box center [255, 231] width 73 height 11
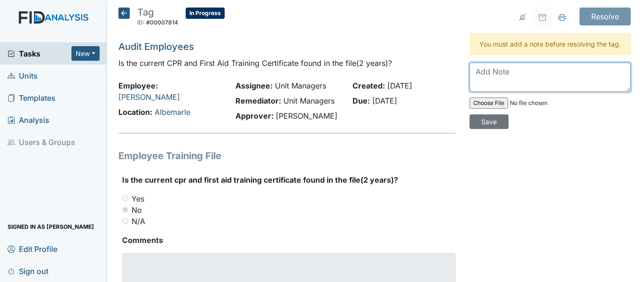
click at [485, 83] on textarea at bounding box center [550, 77] width 161 height 29
drag, startPoint x: 471, startPoint y: 81, endPoint x: 598, endPoint y: 80, distance: 127.9
click at [598, 80] on textarea "email sent to RN requesting training" at bounding box center [550, 77] width 161 height 29
type textarea "email sent to RN requesting training"
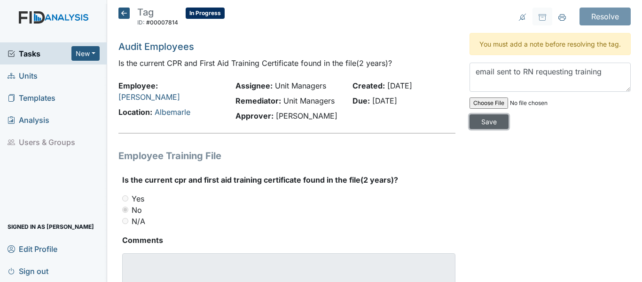
click at [496, 127] on input "Save" at bounding box center [489, 121] width 39 height 15
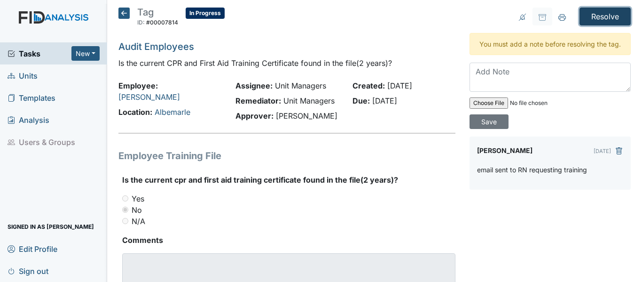
click at [581, 18] on input "Resolve" at bounding box center [605, 17] width 51 height 18
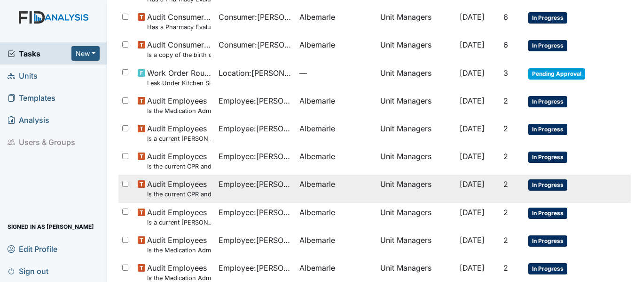
scroll to position [470, 0]
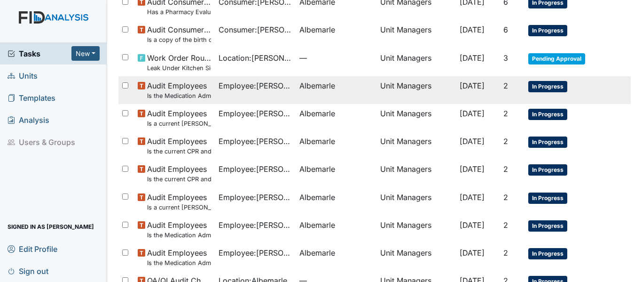
click at [202, 90] on span "Audit Employees Is the Medication Administration certificate found in the file?" at bounding box center [179, 90] width 64 height 20
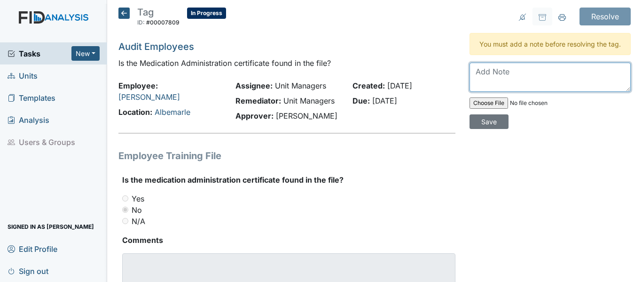
click at [485, 83] on textarea at bounding box center [550, 77] width 161 height 29
type textarea "new employee still [DATE]"
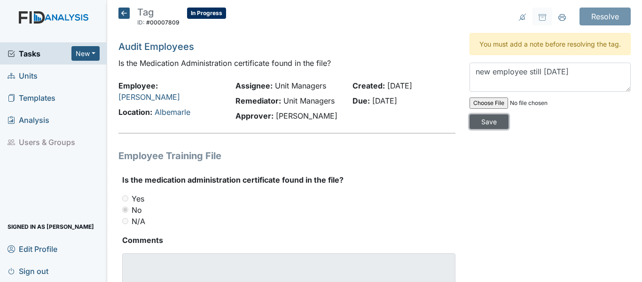
click at [480, 129] on input "Save" at bounding box center [489, 121] width 39 height 15
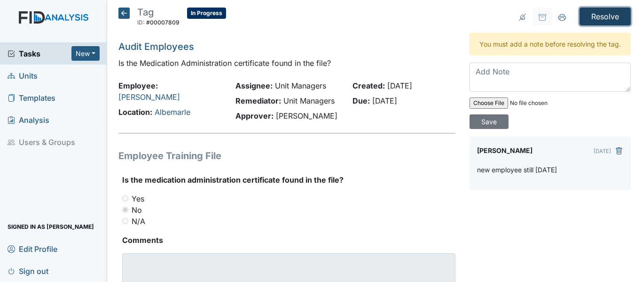
click at [593, 22] on input "Resolve" at bounding box center [605, 17] width 51 height 18
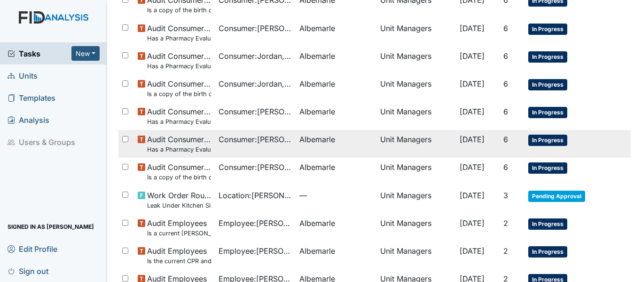
scroll to position [376, 0]
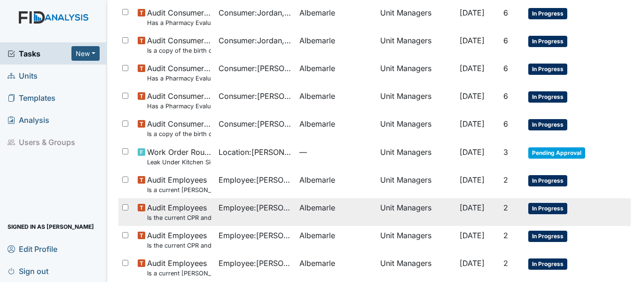
click at [251, 208] on span "Employee : Armstrong, Alveta" at bounding box center [255, 207] width 73 height 11
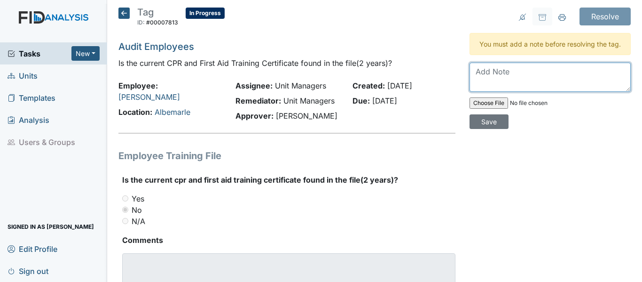
click at [493, 84] on textarea at bounding box center [550, 77] width 161 height 29
paste textarea "email sent to RN requesting training"
type textarea "email sent to RN requesting training"
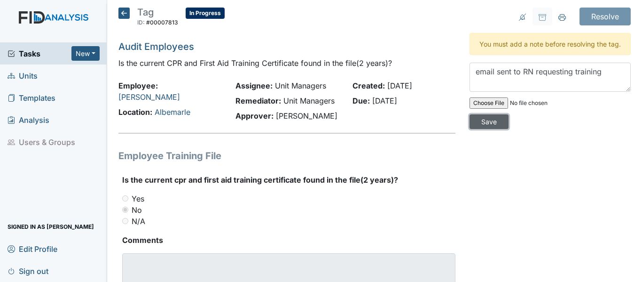
click at [491, 129] on input "Save" at bounding box center [489, 121] width 39 height 15
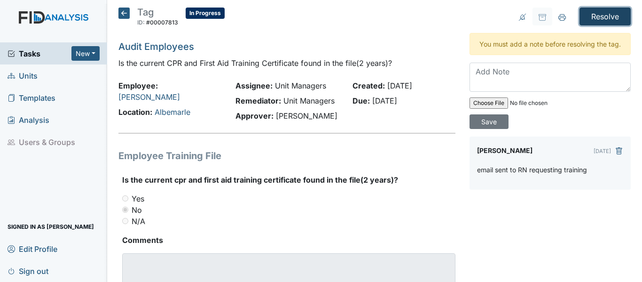
click at [583, 19] on input "Resolve" at bounding box center [605, 17] width 51 height 18
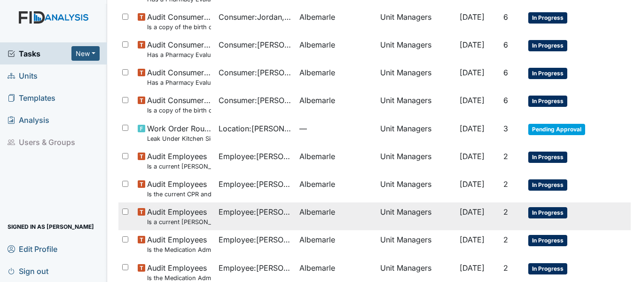
scroll to position [423, 0]
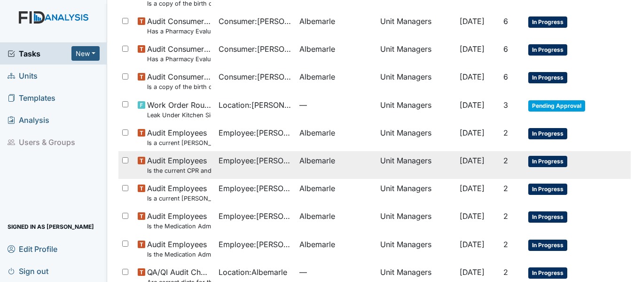
click at [200, 166] on small "Is the current CPR and First Aid Training Certificate found in the file(2 years…" at bounding box center [179, 170] width 64 height 9
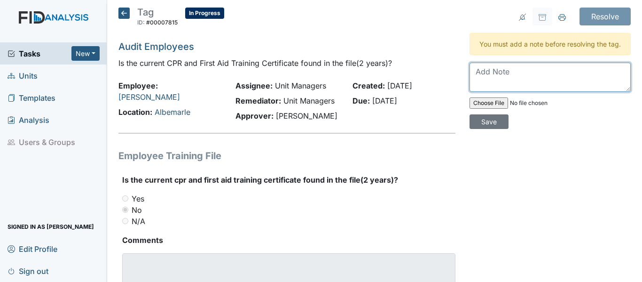
click at [485, 83] on textarea at bounding box center [550, 77] width 161 height 29
paste textarea "email sent to RN requesting training"
type textarea "email sent to RN requesting training"
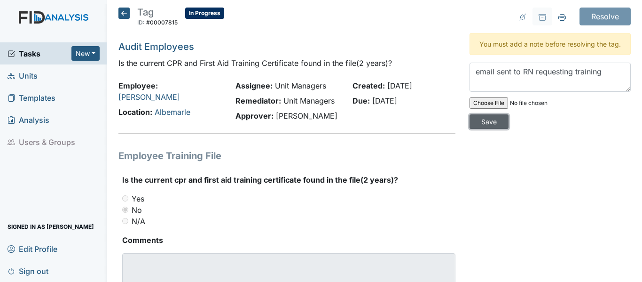
click at [480, 129] on input "Save" at bounding box center [489, 121] width 39 height 15
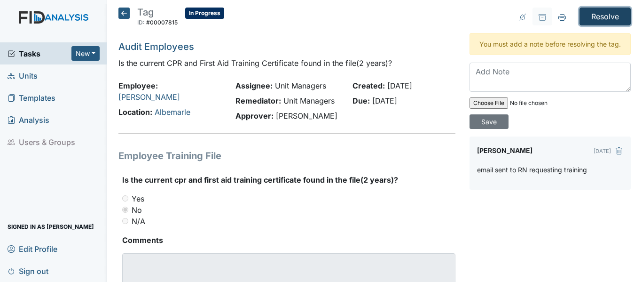
click at [584, 16] on input "Resolve" at bounding box center [605, 17] width 51 height 18
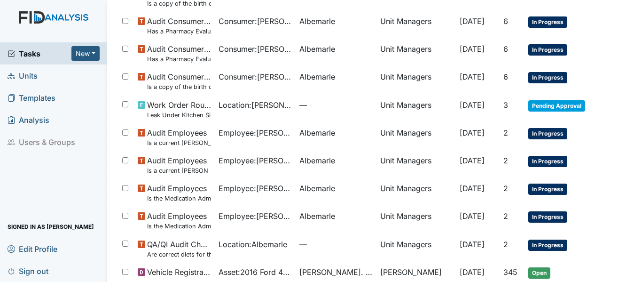
scroll to position [464, 0]
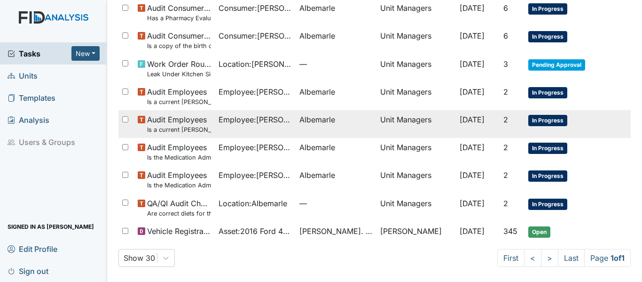
click at [226, 121] on span "Employee : Holley, Gloria" at bounding box center [255, 119] width 73 height 11
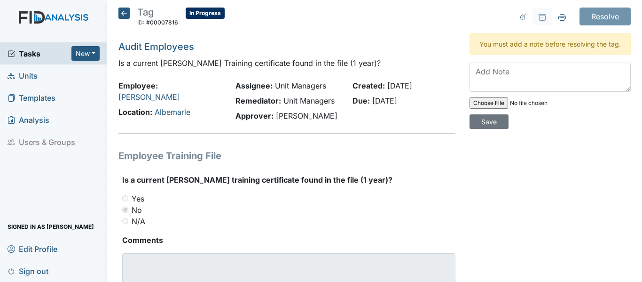
click at [122, 14] on icon at bounding box center [123, 13] width 11 height 11
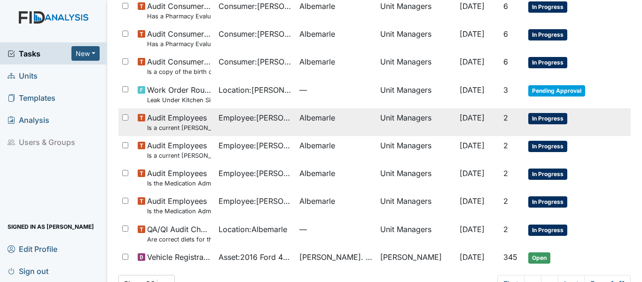
scroll to position [423, 0]
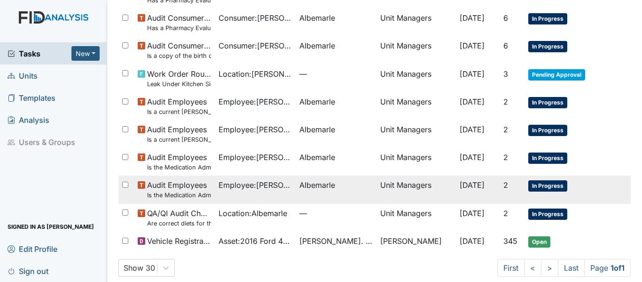
click at [198, 189] on span "Audit Employees Is the Medication Administration Test and 2 observation checkli…" at bounding box center [179, 189] width 64 height 20
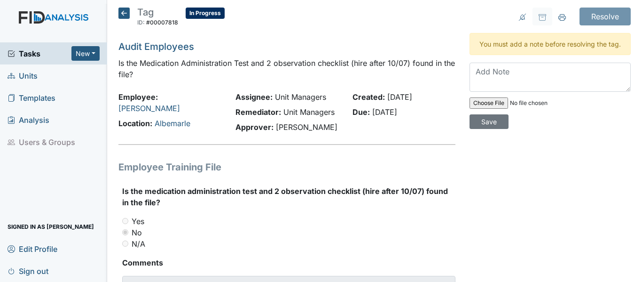
click at [120, 12] on icon at bounding box center [123, 13] width 11 height 11
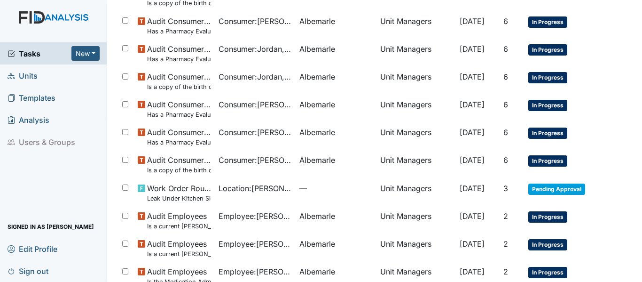
scroll to position [329, 0]
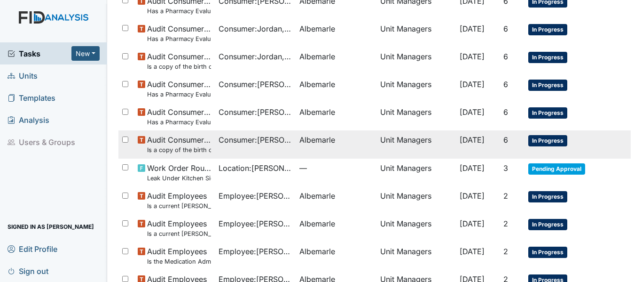
click at [232, 139] on span "Consumer : Jones, Linwood" at bounding box center [255, 139] width 73 height 11
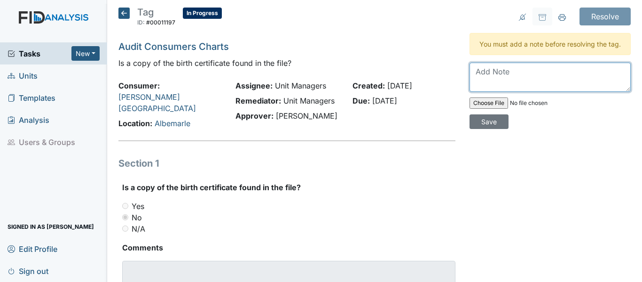
click at [514, 88] on textarea at bounding box center [550, 77] width 161 height 29
type textarea "u"
type textarea "n"
click at [123, 8] on icon at bounding box center [123, 13] width 11 height 11
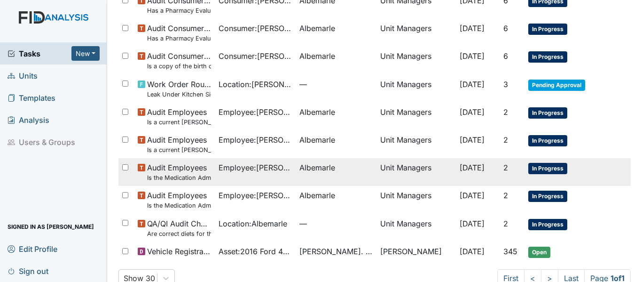
scroll to position [423, 0]
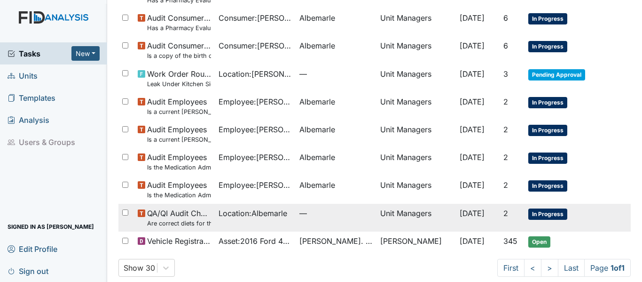
click at [252, 213] on span "Location : [GEOGRAPHIC_DATA]" at bounding box center [253, 212] width 69 height 11
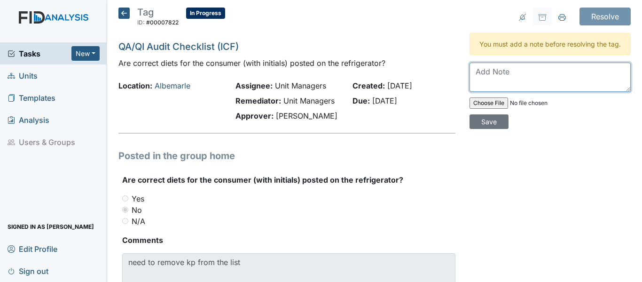
click at [489, 82] on textarea at bounding box center [550, 77] width 161 height 29
type textarea "HM removed"
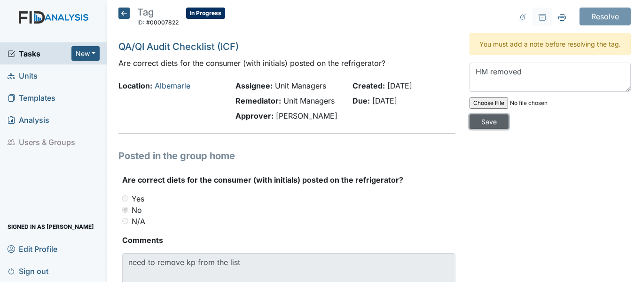
click at [484, 129] on input "Save" at bounding box center [489, 121] width 39 height 15
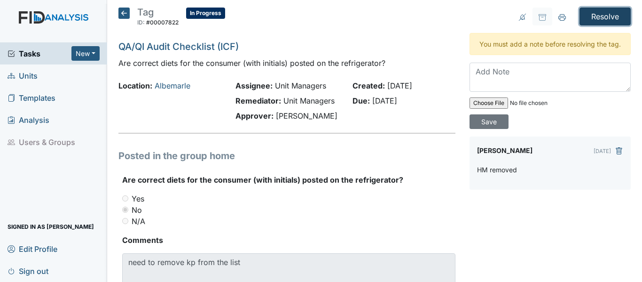
click at [581, 15] on input "Resolve" at bounding box center [605, 17] width 51 height 18
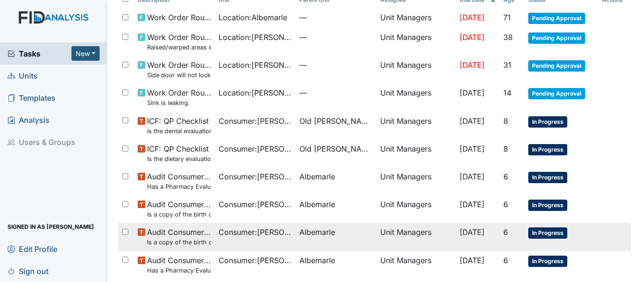
scroll to position [141, 0]
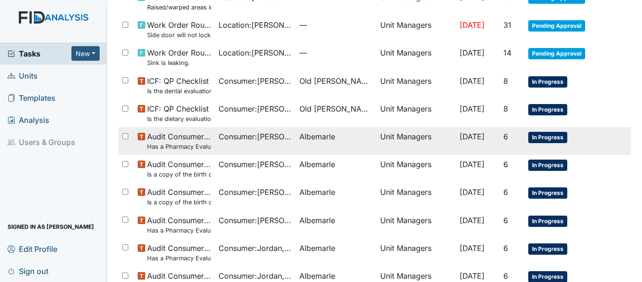
click at [240, 135] on span "Consumer : Sherrick, Richard" at bounding box center [255, 136] width 73 height 11
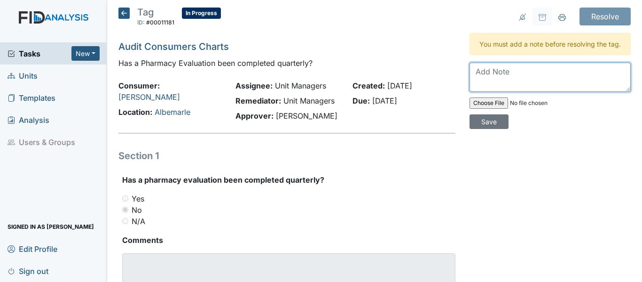
click at [490, 88] on textarea at bounding box center [550, 77] width 161 height 29
drag, startPoint x: 468, startPoint y: 81, endPoint x: 506, endPoint y: 94, distance: 39.8
click at [506, 92] on textarea "current pharmacy eval is from 6/1/25-8/31/25." at bounding box center [550, 77] width 161 height 29
type textarea "current pharmacy eval is from 6/1/25-8/31/25."
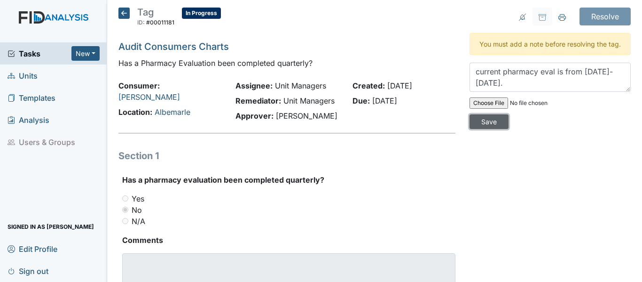
click at [480, 129] on input "Save" at bounding box center [489, 121] width 39 height 15
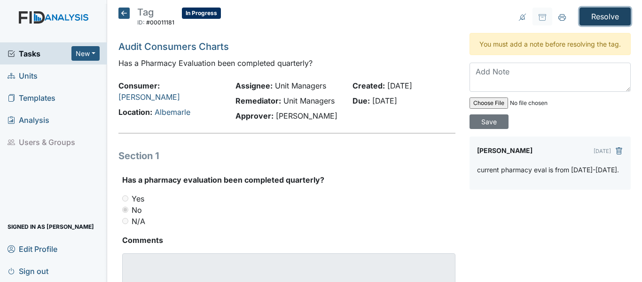
click at [591, 21] on input "Resolve" at bounding box center [605, 17] width 51 height 18
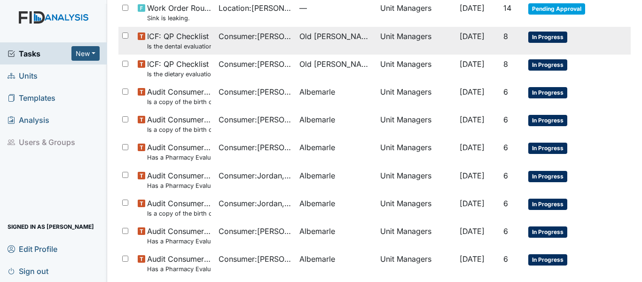
scroll to position [188, 0]
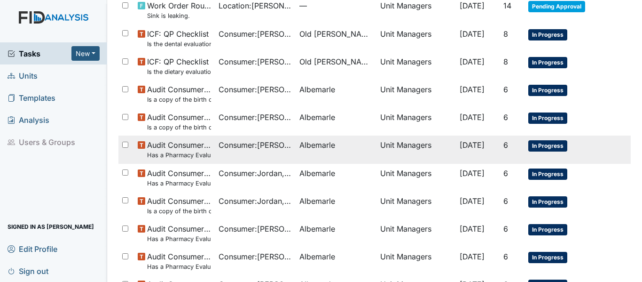
click at [192, 154] on small "Has a Pharmacy Evaluation been completed quarterly?" at bounding box center [179, 154] width 64 height 9
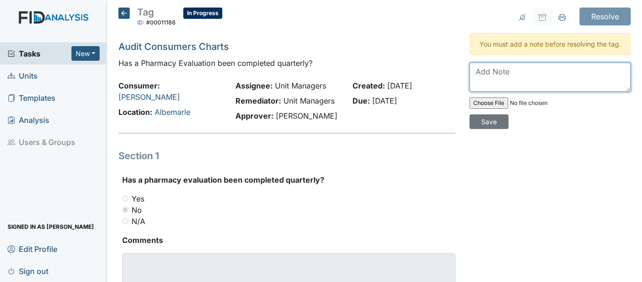
click at [477, 78] on textarea at bounding box center [550, 77] width 161 height 29
paste textarea "current pharmacy eval is from 6/1/25-8/31/25."
type textarea "current pharmacy eval is from 6/1/25-8/31/25."
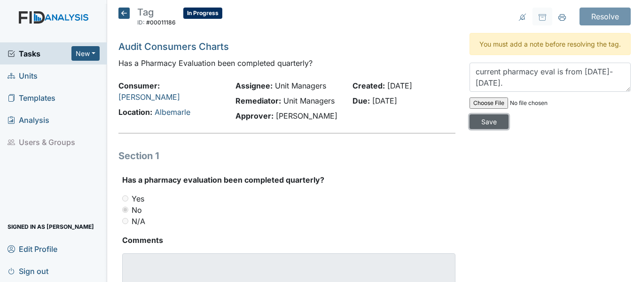
click at [480, 129] on input "Save" at bounding box center [489, 121] width 39 height 15
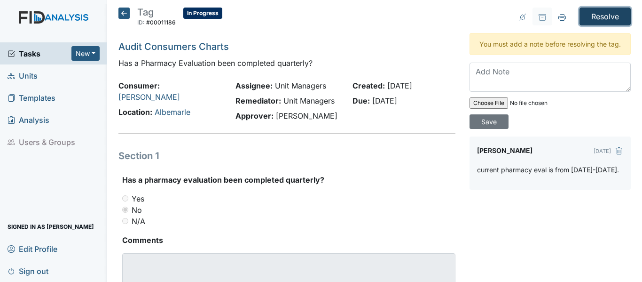
click at [591, 18] on input "Resolve" at bounding box center [605, 17] width 51 height 18
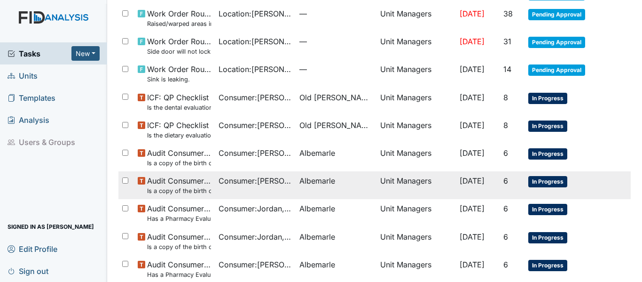
scroll to position [188, 0]
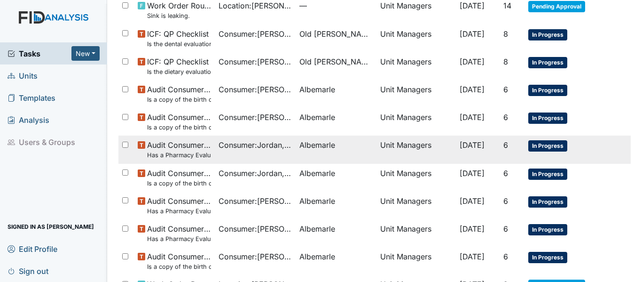
click at [172, 152] on small "Has a Pharmacy Evaluation been completed quarterly?" at bounding box center [179, 154] width 64 height 9
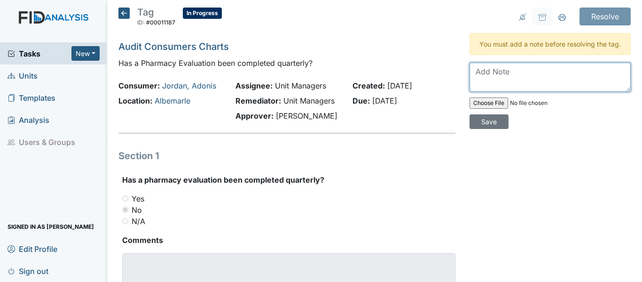
click at [480, 86] on textarea at bounding box center [550, 77] width 161 height 29
paste textarea "current pharmacy eval is from [DATE]-[DATE]."
type textarea "current pharmacy eval is from 6/1/25-8/31/25."
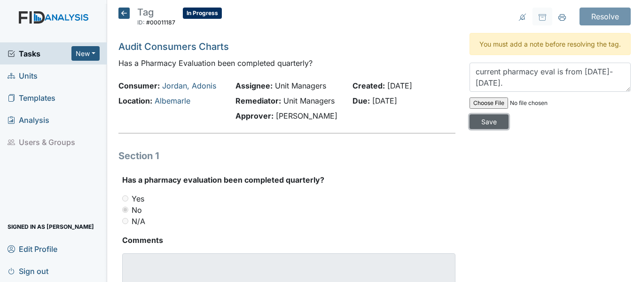
click at [480, 129] on input "Save" at bounding box center [489, 121] width 39 height 15
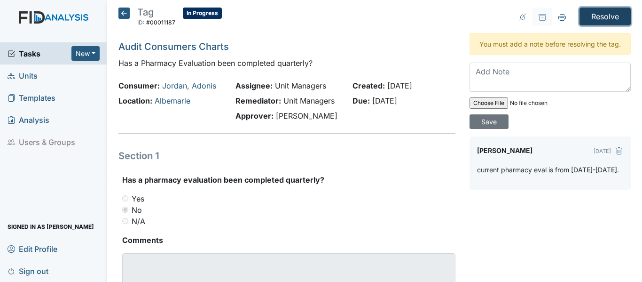
click at [590, 20] on input "Resolve" at bounding box center [605, 17] width 51 height 18
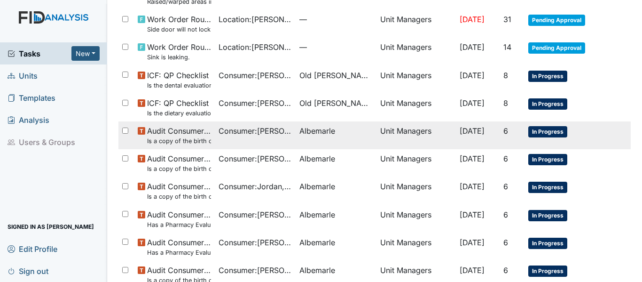
scroll to position [188, 0]
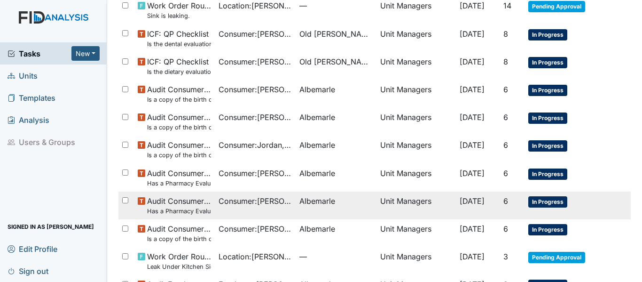
click at [208, 204] on span "Audit Consumers Charts Has a Pharmacy Evaluation been completed quarterly?" at bounding box center [179, 205] width 64 height 20
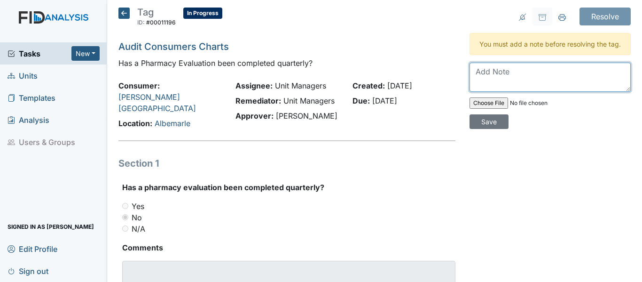
click at [502, 84] on textarea at bounding box center [550, 77] width 161 height 29
paste textarea "current pharmacy eval is from [DATE]-[DATE]."
type textarea "current pharmacy eval is from [DATE]-[DATE]."
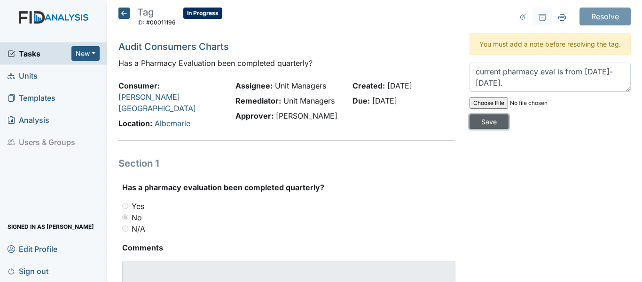
click at [481, 126] on input "Save" at bounding box center [489, 121] width 39 height 15
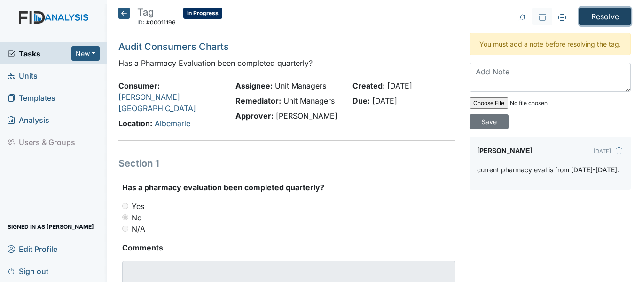
click at [587, 14] on input "Resolve" at bounding box center [605, 17] width 51 height 18
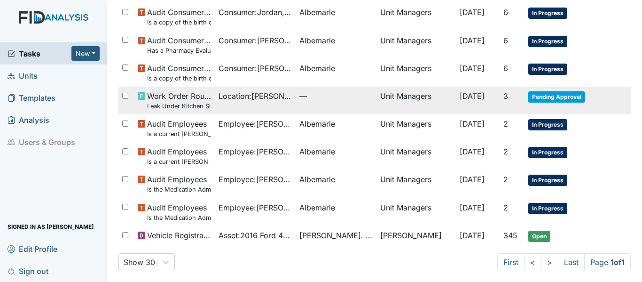
scroll to position [325, 0]
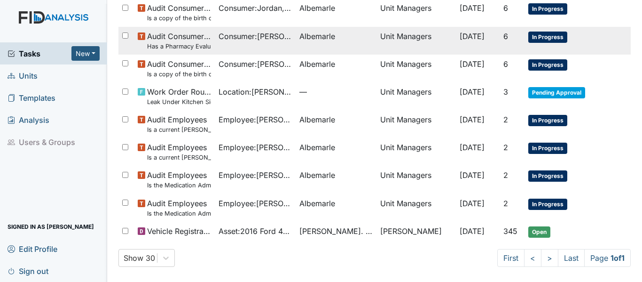
click at [209, 39] on span "Audit Consumers Charts Has a Pharmacy Evaluation been completed quarterly?" at bounding box center [179, 41] width 64 height 20
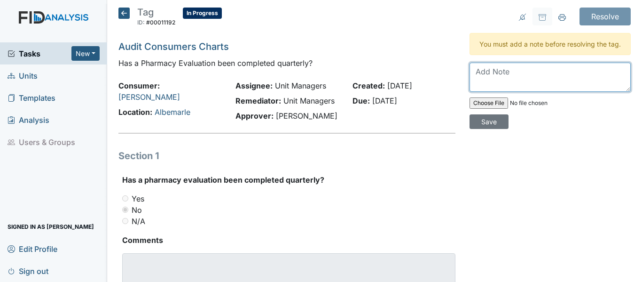
click at [503, 86] on textarea at bounding box center [550, 77] width 161 height 29
paste textarea "current pharmacy eval is from 6/1/25-8/31/25."
type textarea "current pharmacy eval is from 6/1/25-8/31/25."
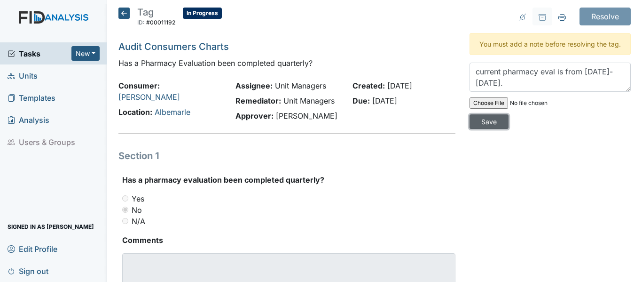
click at [485, 129] on input "Save" at bounding box center [489, 121] width 39 height 15
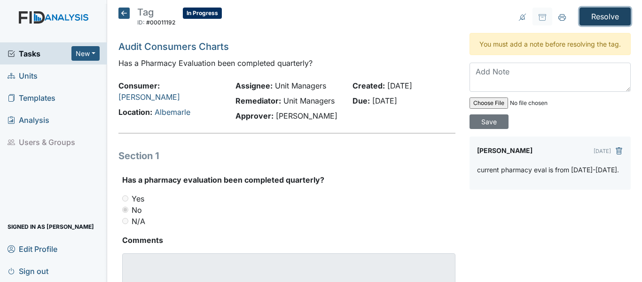
click at [584, 14] on input "Resolve" at bounding box center [605, 17] width 51 height 18
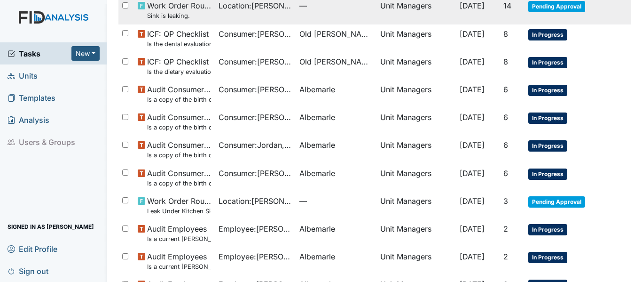
scroll to position [282, 0]
